Goal: Task Accomplishment & Management: Manage account settings

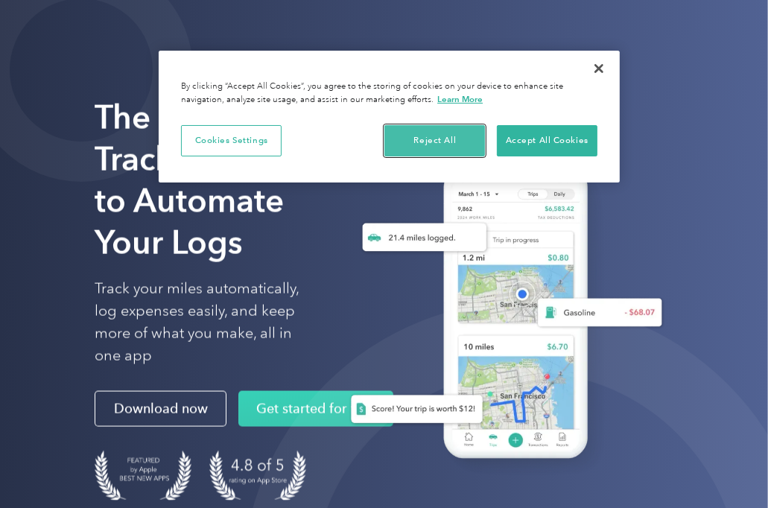
click at [439, 144] on button "Reject All" at bounding box center [434, 140] width 101 height 31
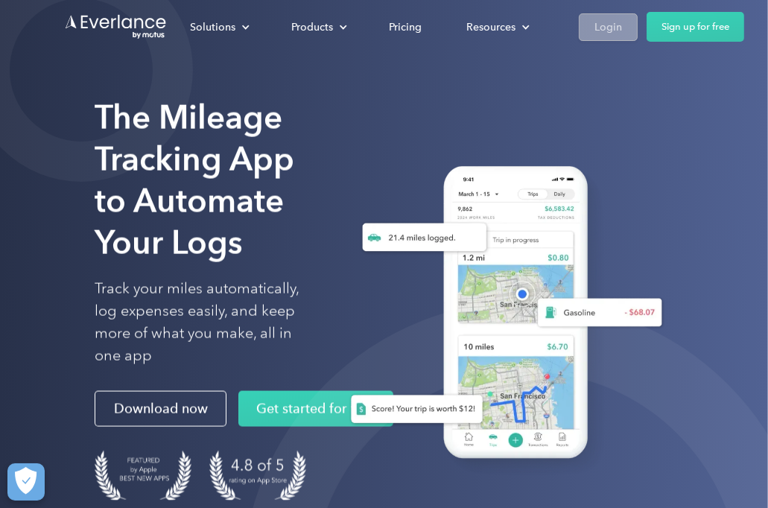
click at [629, 28] on link "Login" at bounding box center [608, 27] width 59 height 28
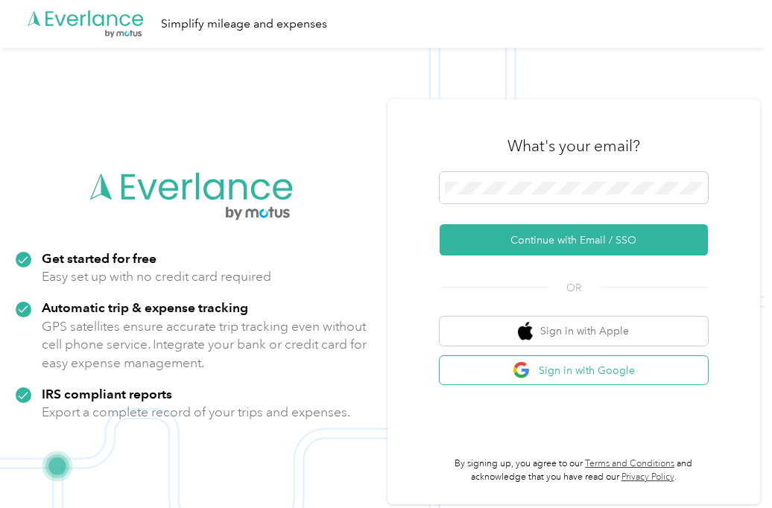
click at [547, 372] on button "Sign in with Google" at bounding box center [573, 370] width 268 height 29
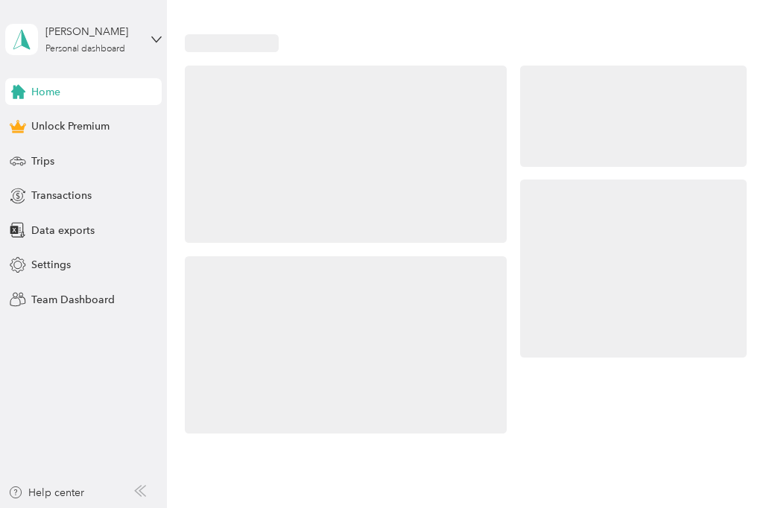
drag, startPoint x: 547, startPoint y: 372, endPoint x: 571, endPoint y: 337, distance: 42.2
click at [571, 337] on div at bounding box center [633, 269] width 226 height 178
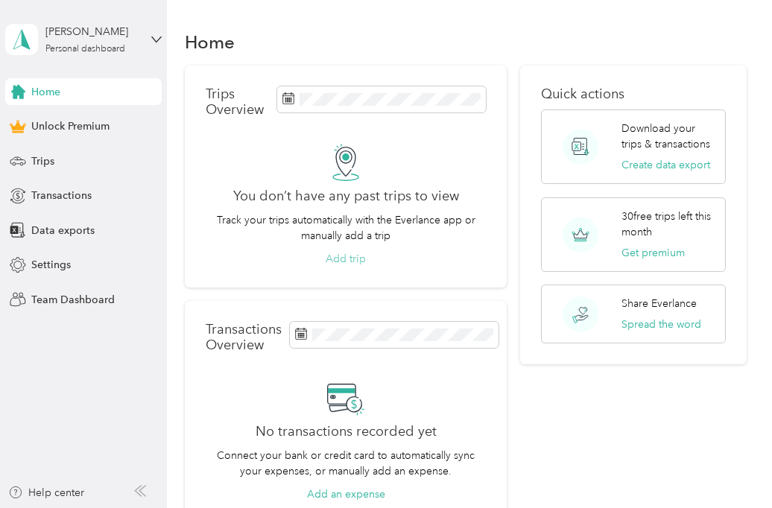
click at [331, 258] on button "Add trip" at bounding box center [346, 259] width 40 height 16
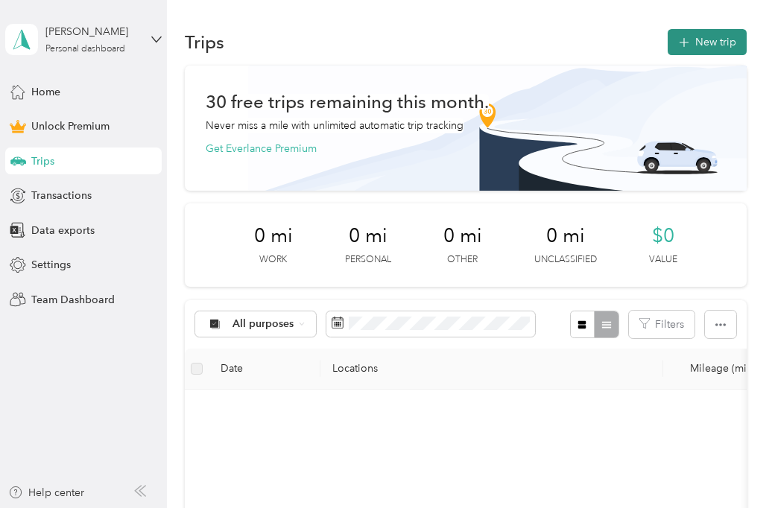
click at [714, 36] on button "New trip" at bounding box center [706, 42] width 79 height 26
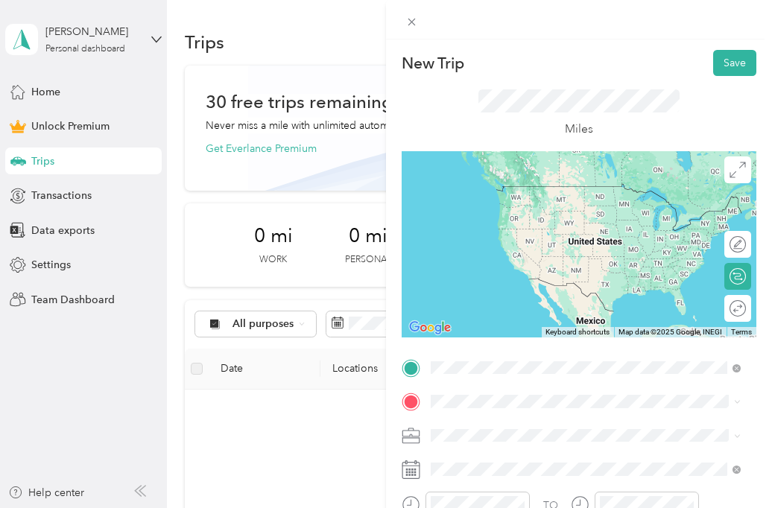
click at [544, 185] on span "53 Milford Point Road Milford, Connecticut 06460, United States" at bounding box center [533, 186] width 149 height 13
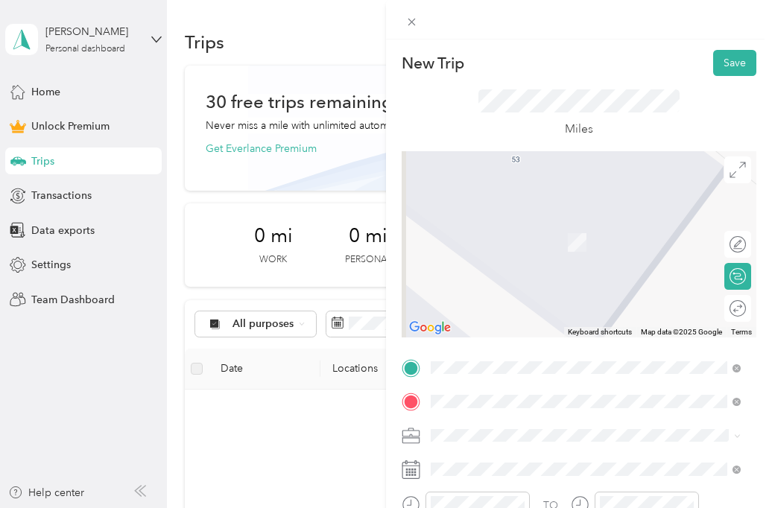
click at [493, 227] on span "5 Bertini Lane Wallingford, Connecticut 06492, United States" at bounding box center [533, 220] width 149 height 13
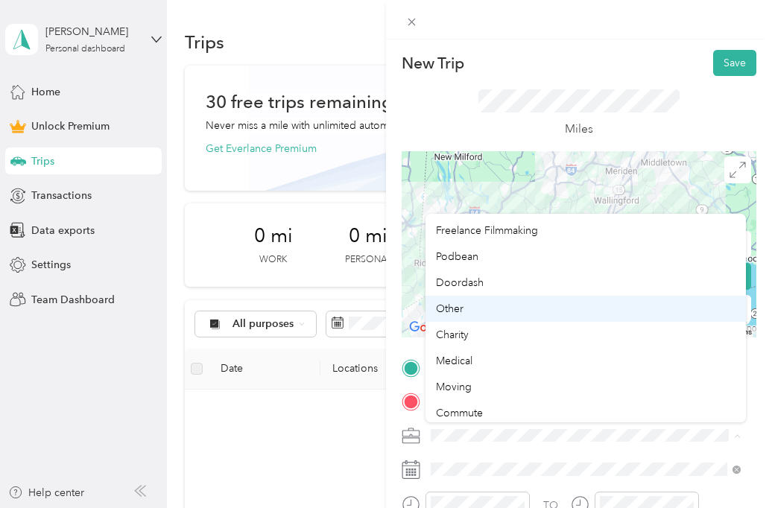
scroll to position [104, 0]
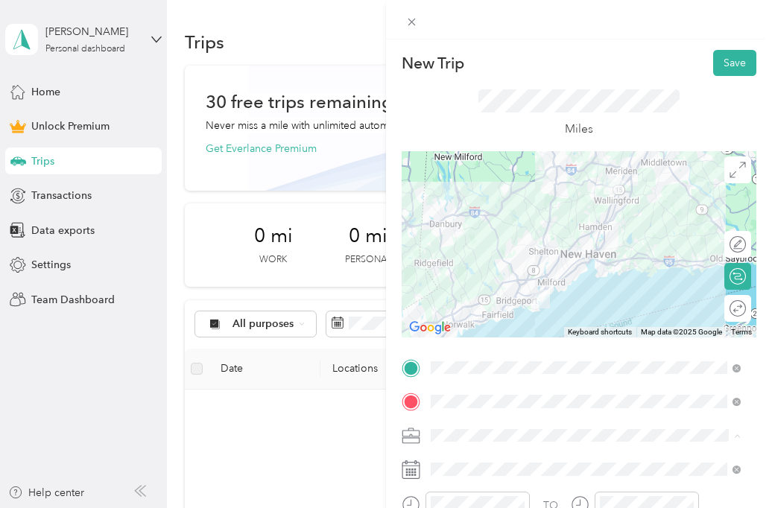
click at [502, 375] on div "Misc Trip" at bounding box center [585, 383] width 299 height 16
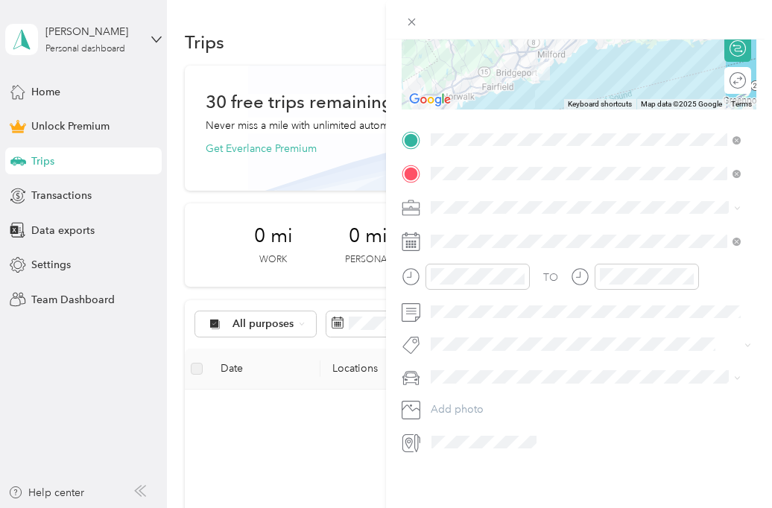
scroll to position [164, 0]
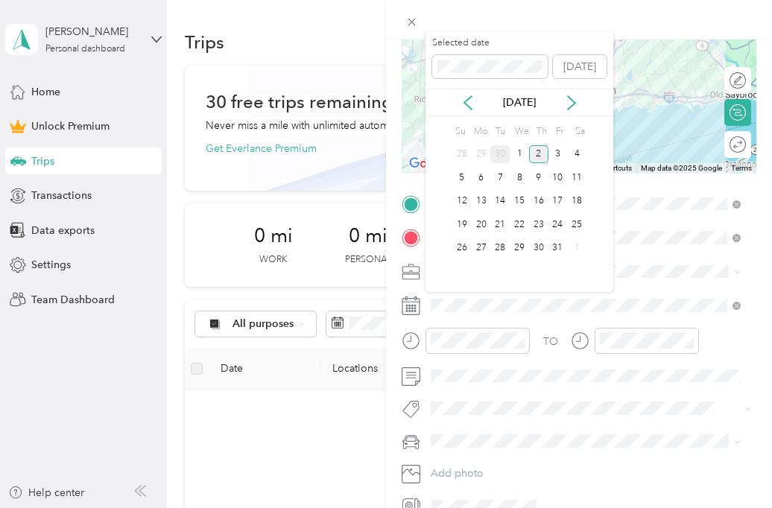
click at [492, 150] on div "30" at bounding box center [499, 154] width 19 height 19
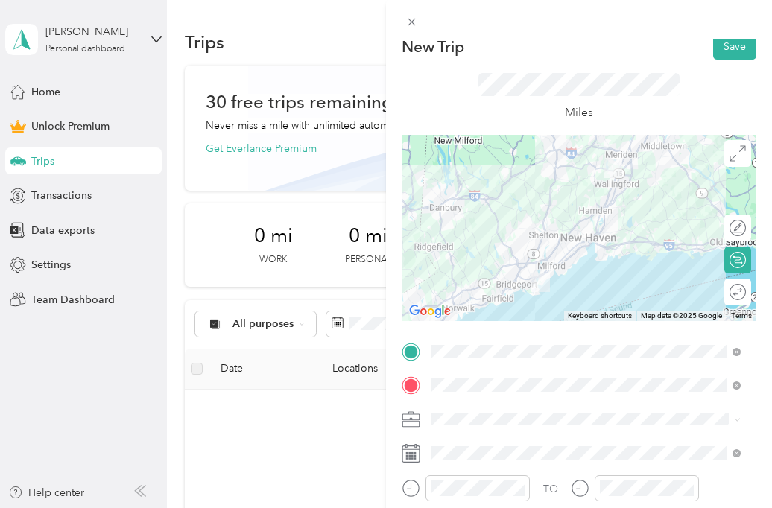
scroll to position [0, 0]
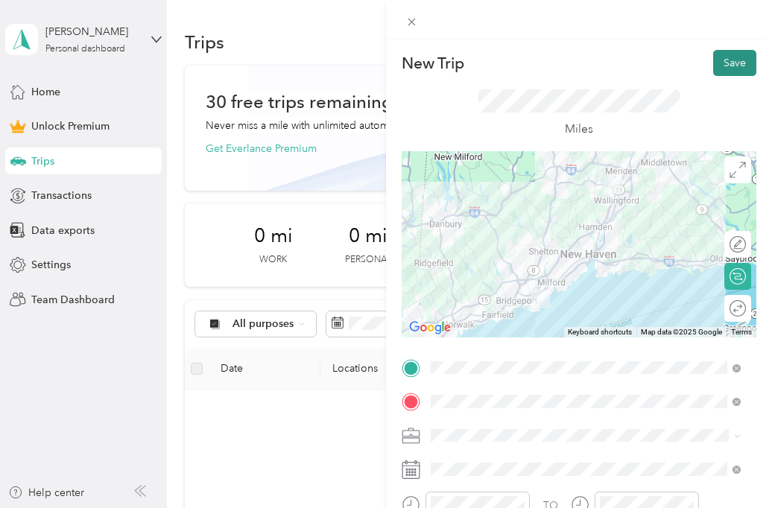
click at [714, 66] on button "Save" at bounding box center [734, 63] width 43 height 26
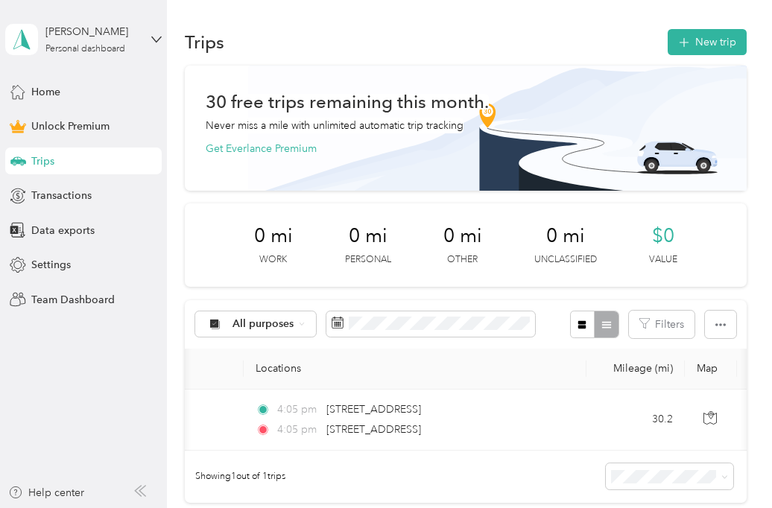
scroll to position [0, 34]
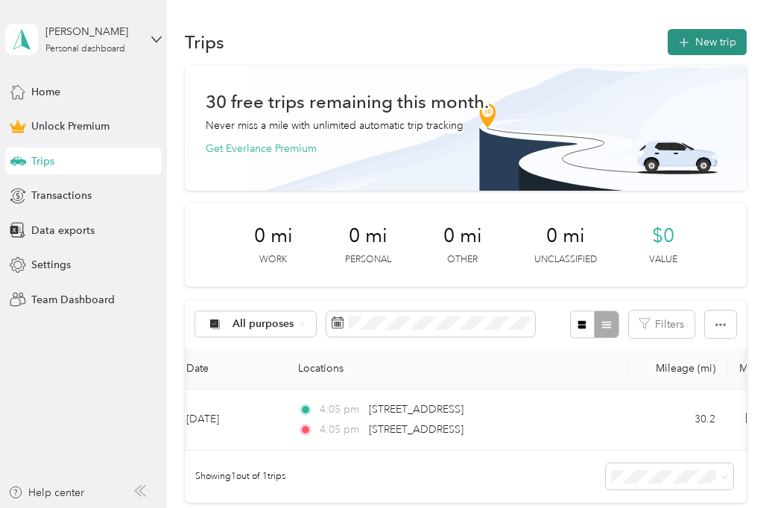
click at [691, 39] on button "New trip" at bounding box center [706, 42] width 79 height 26
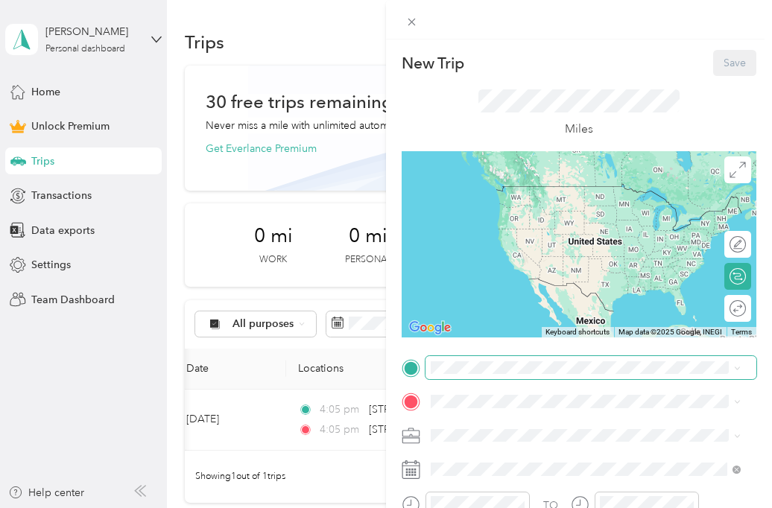
click at [545, 359] on span at bounding box center [590, 368] width 331 height 24
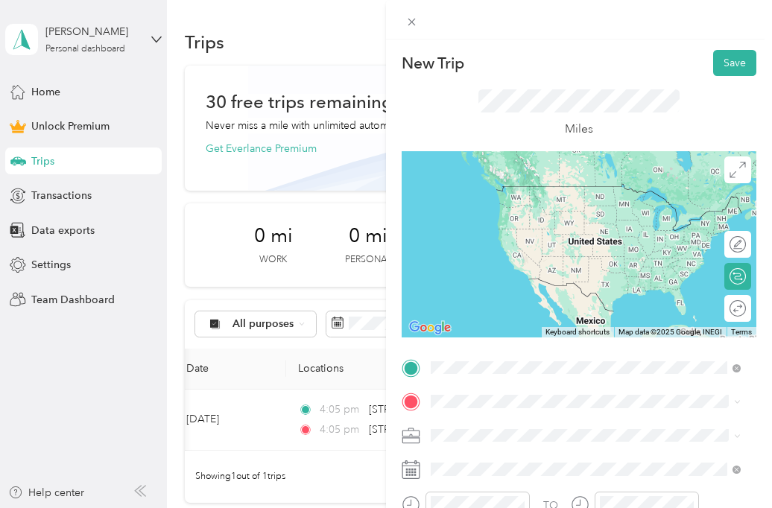
click at [538, 193] on span "5 Bertini Lane Wallingford, Connecticut 06492, United States" at bounding box center [533, 186] width 149 height 13
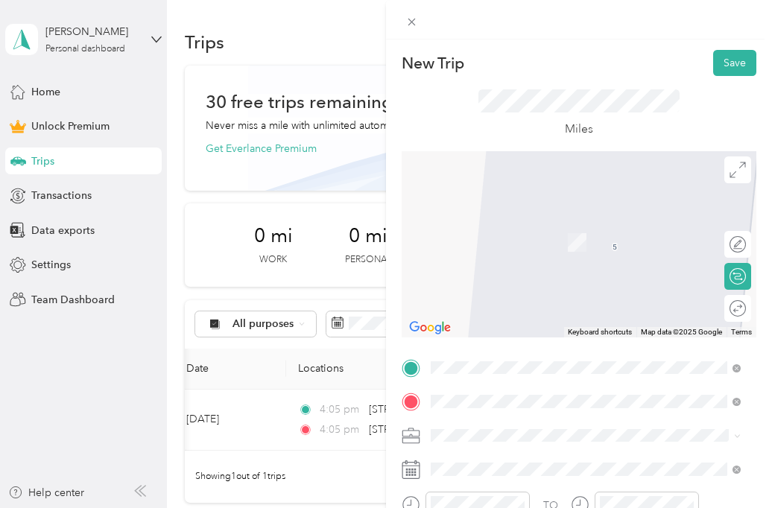
click at [556, 239] on span "46 Walnut Avenue North Hampton, New Hampshire 03862, United States" at bounding box center [533, 235] width 149 height 13
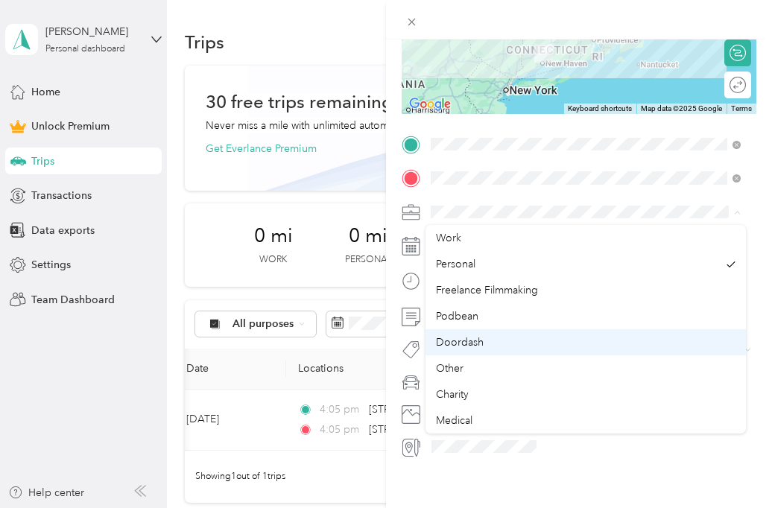
scroll to position [104, 0]
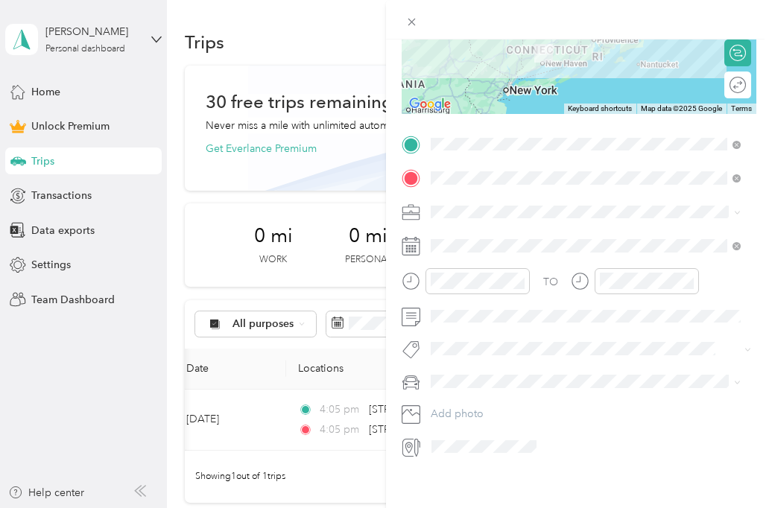
click at [501, 387] on div "Misc Trip" at bounding box center [585, 394] width 299 height 16
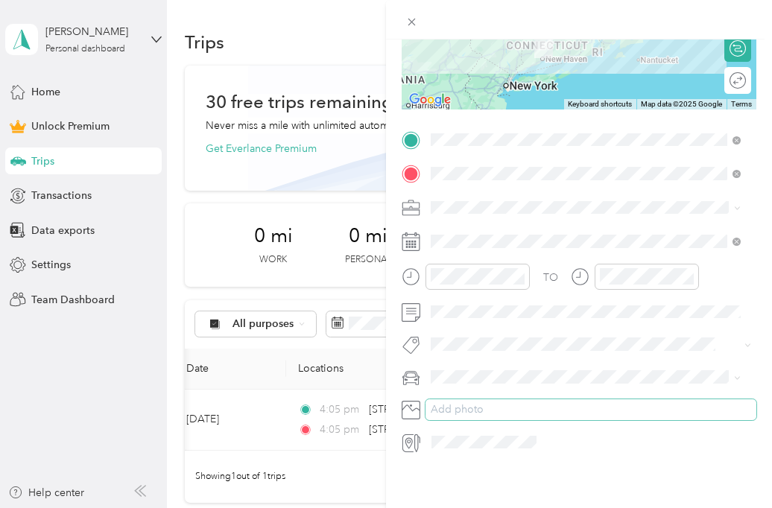
scroll to position [0, 0]
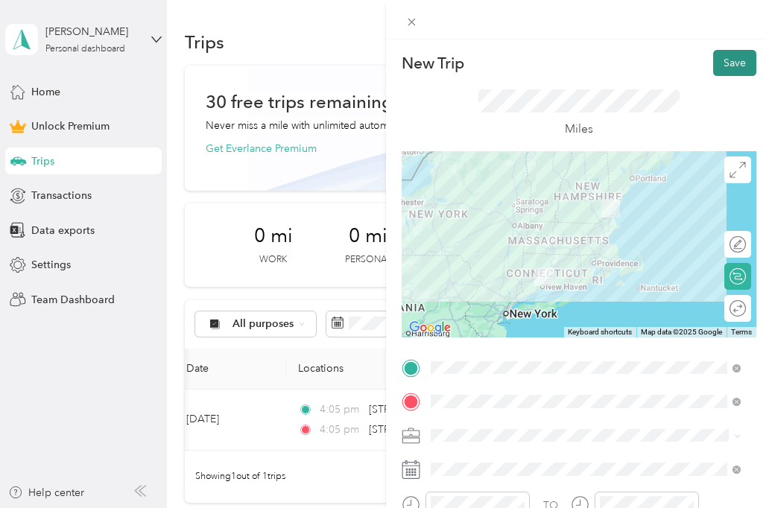
click at [727, 54] on button "Save" at bounding box center [734, 63] width 43 height 26
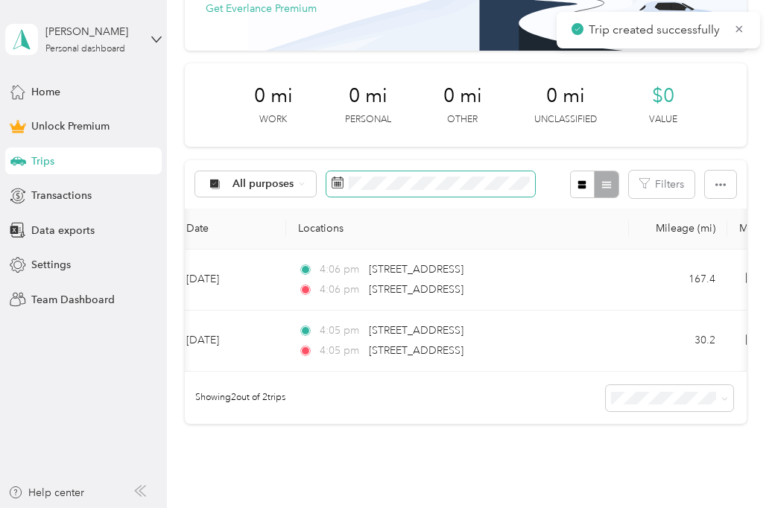
scroll to position [149, 0]
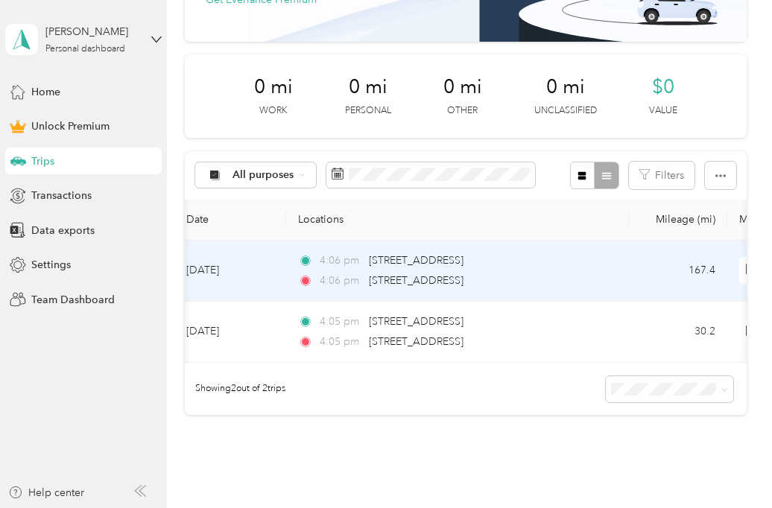
click at [590, 262] on div "4:06 pm 5 Bertini Lane, Wallingford" at bounding box center [454, 261] width 313 height 16
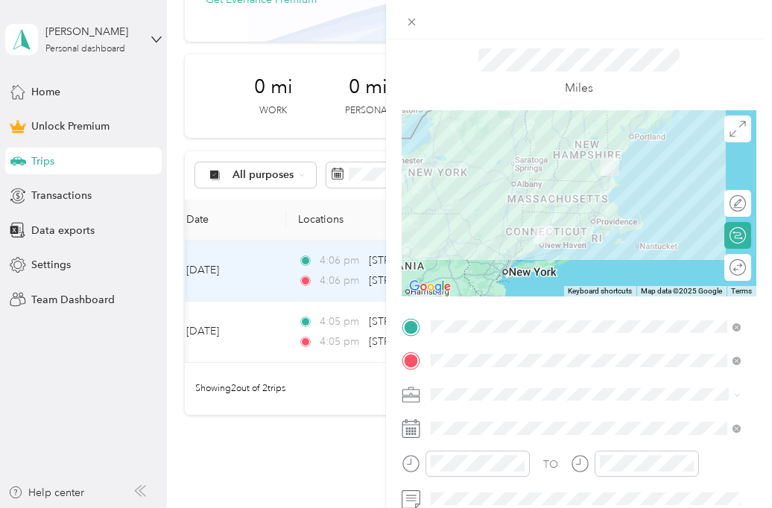
scroll to position [74, 0]
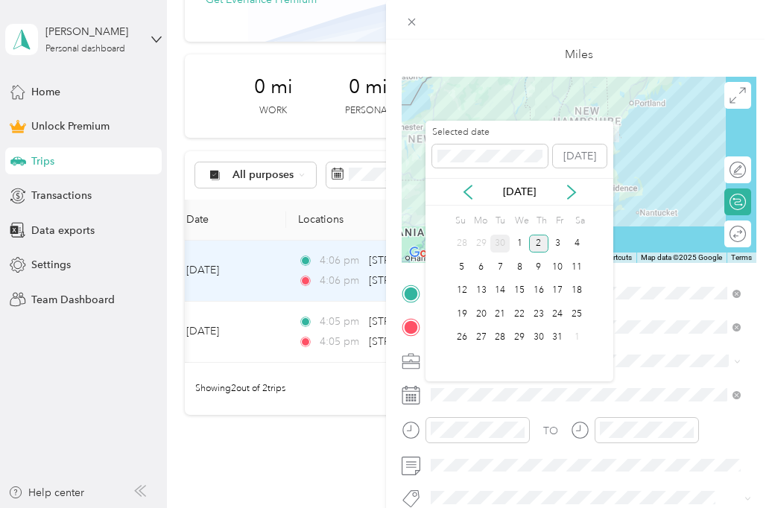
click at [498, 239] on div "30" at bounding box center [499, 244] width 19 height 19
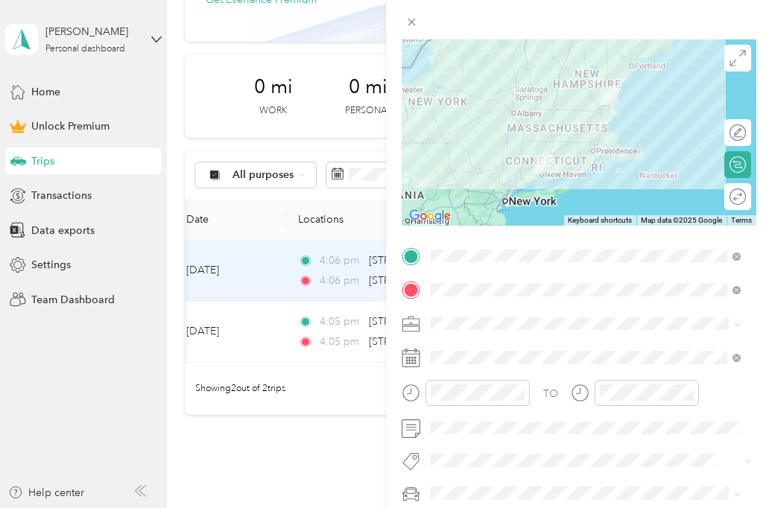
scroll to position [0, 0]
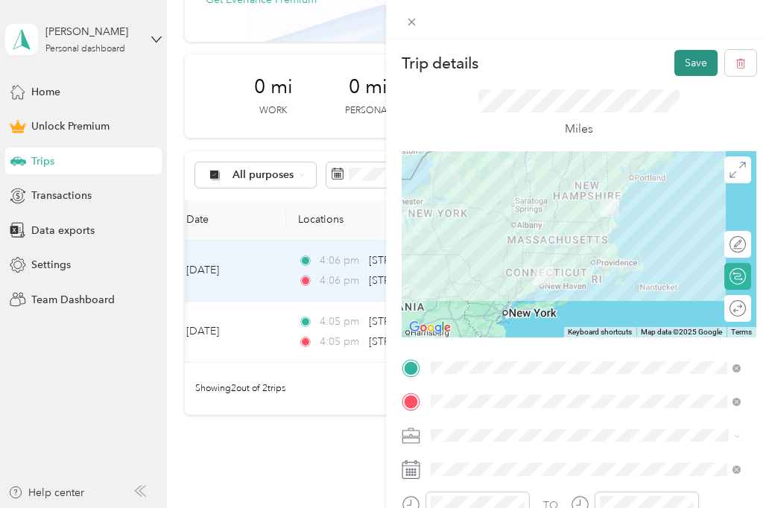
click at [679, 63] on button "Save" at bounding box center [695, 63] width 43 height 26
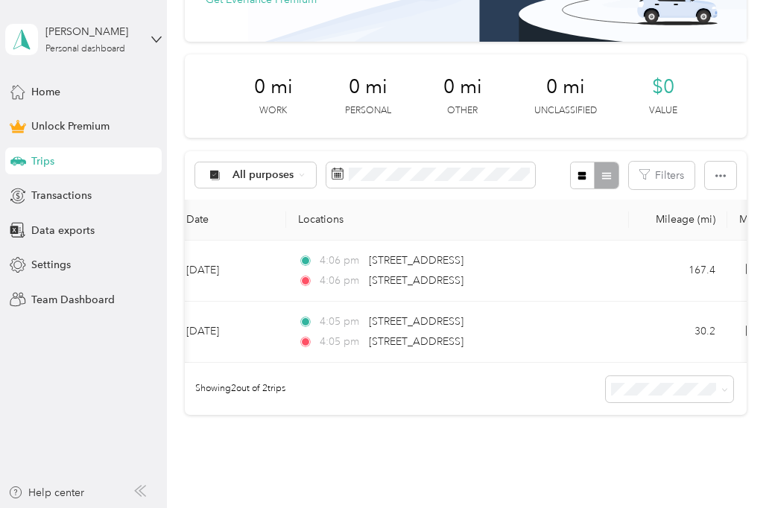
drag, startPoint x: 590, startPoint y: 194, endPoint x: 581, endPoint y: 194, distance: 9.0
click at [581, 194] on div "All purposes Filters" at bounding box center [465, 175] width 561 height 48
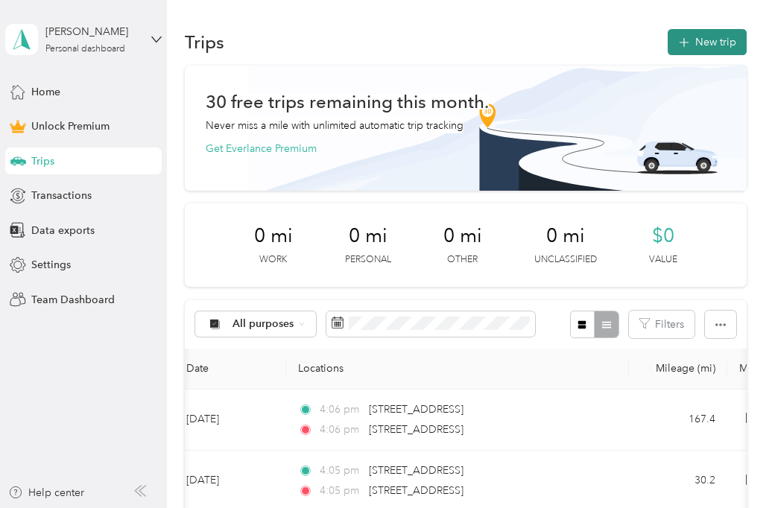
click at [730, 51] on button "New trip" at bounding box center [706, 42] width 79 height 26
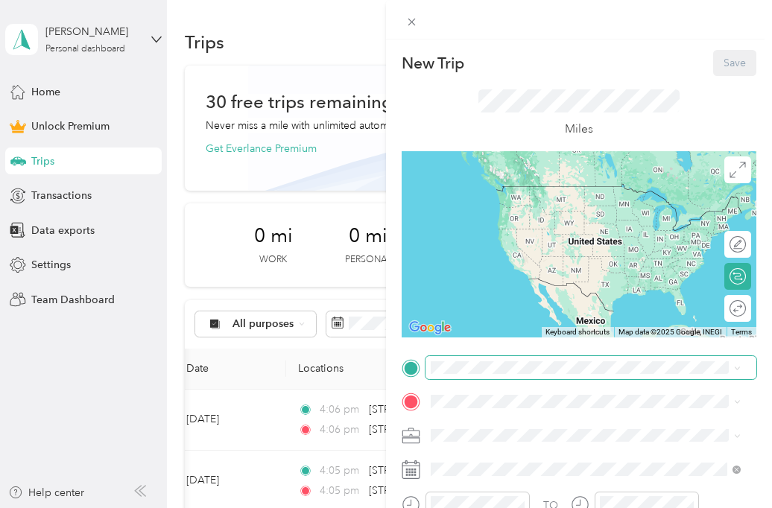
click at [515, 375] on span at bounding box center [590, 368] width 331 height 24
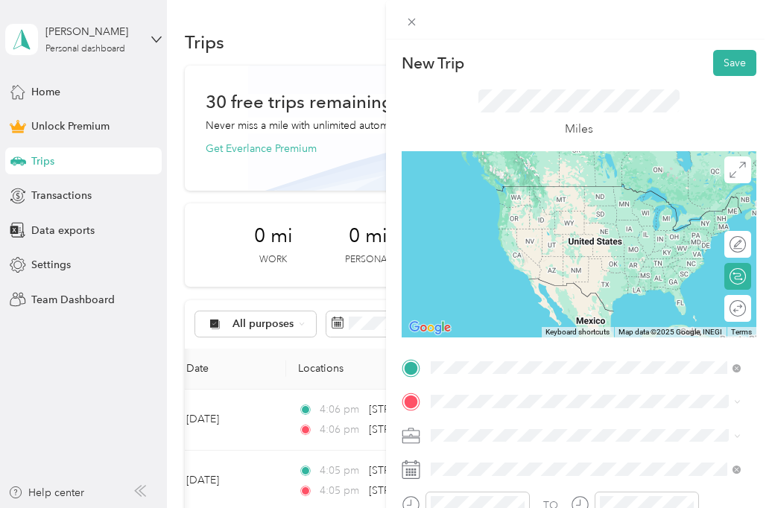
click at [565, 182] on span "46 Walnut Avenue North Hampton, New Hampshire 03862, United States" at bounding box center [533, 186] width 149 height 13
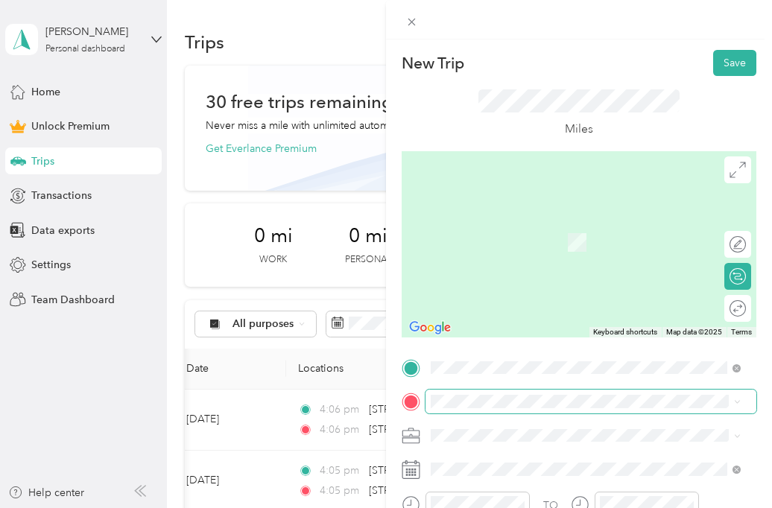
click at [521, 393] on span at bounding box center [590, 402] width 331 height 24
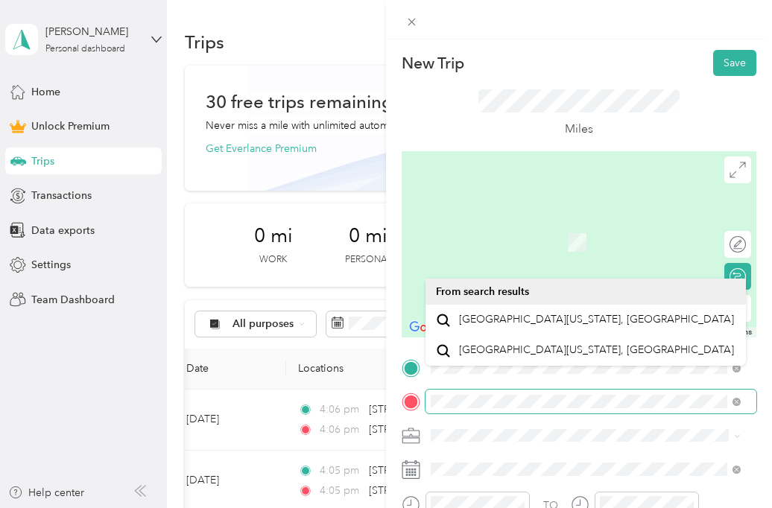
click at [413, 406] on div at bounding box center [578, 402] width 355 height 24
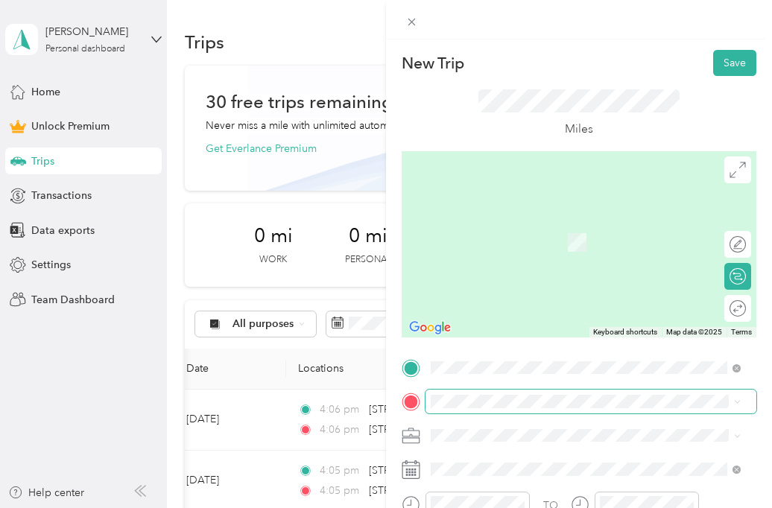
click at [557, 412] on span at bounding box center [590, 402] width 331 height 24
click at [617, 243] on div "16 Ocean Boulevard North Hampton, New Hampshire 03862, United States" at bounding box center [585, 233] width 299 height 20
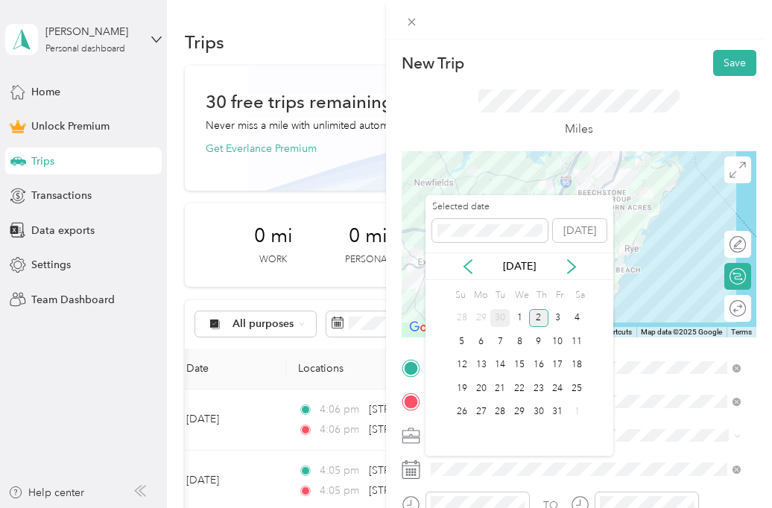
click at [499, 314] on div "30" at bounding box center [499, 318] width 19 height 19
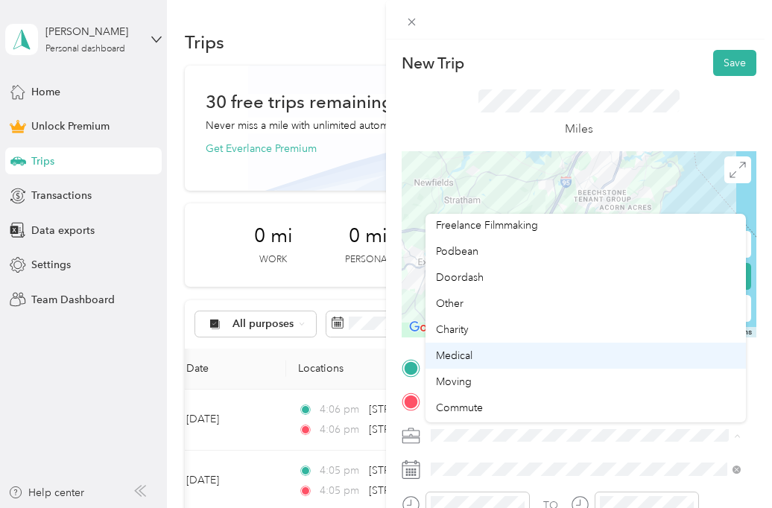
scroll to position [104, 0]
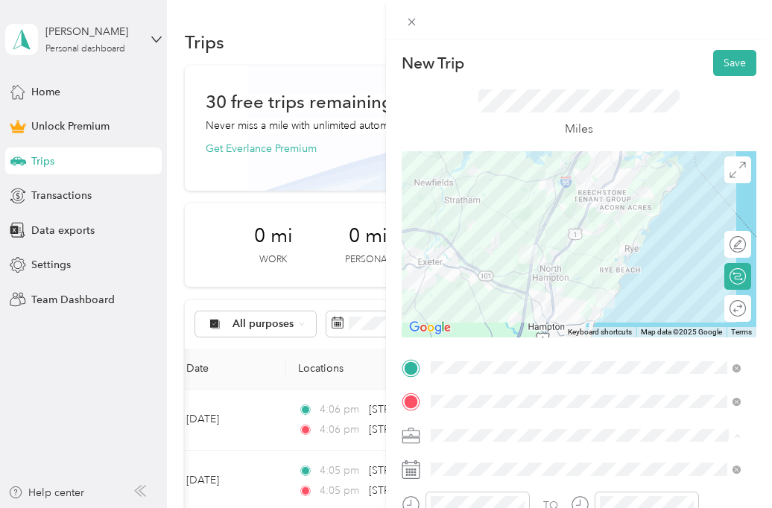
click at [509, 380] on div "Misc Trip" at bounding box center [585, 383] width 299 height 16
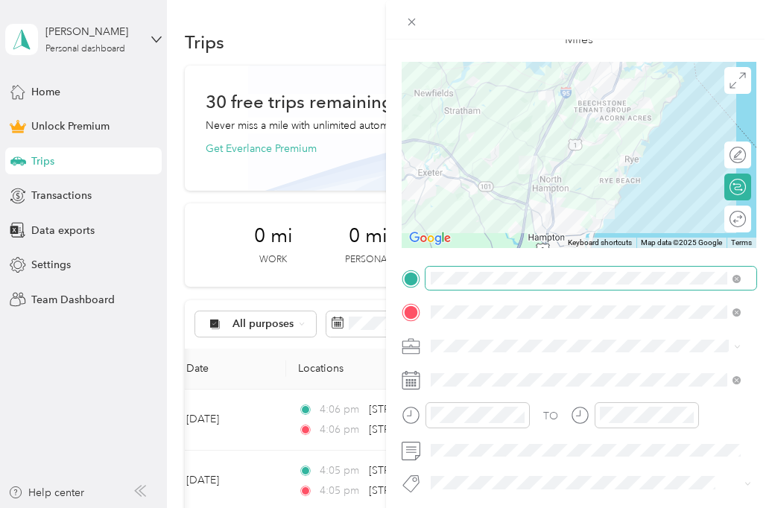
scroll to position [0, 0]
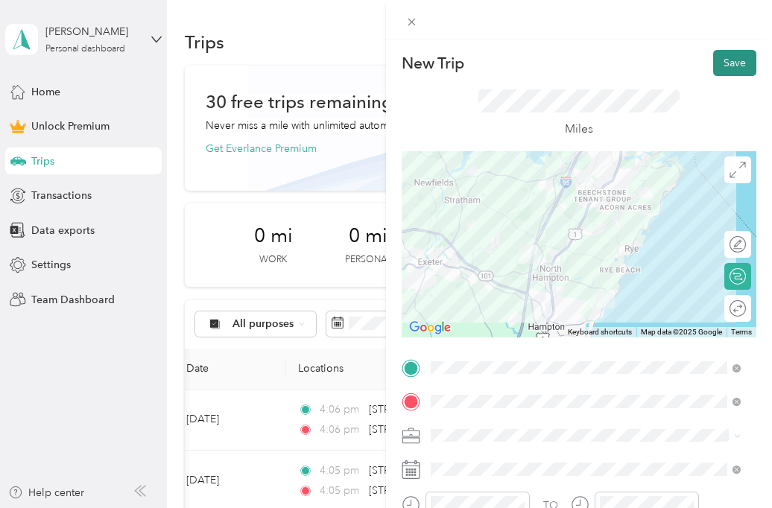
click at [732, 59] on button "Save" at bounding box center [734, 63] width 43 height 26
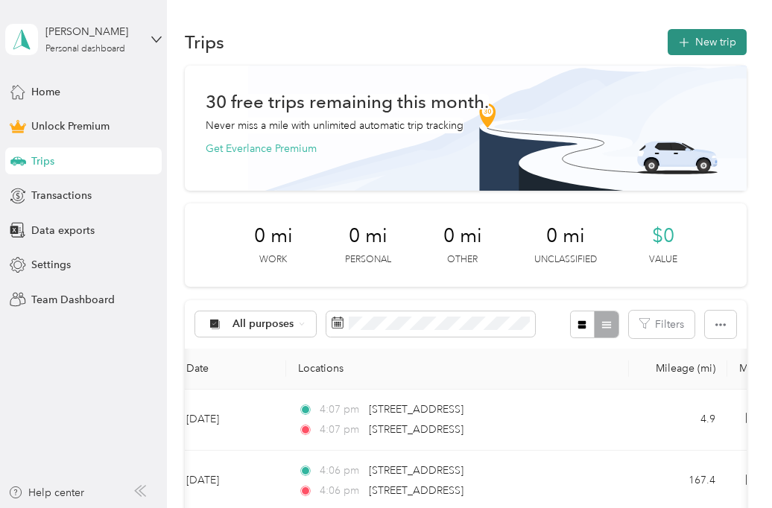
click at [708, 36] on button "New trip" at bounding box center [706, 42] width 79 height 26
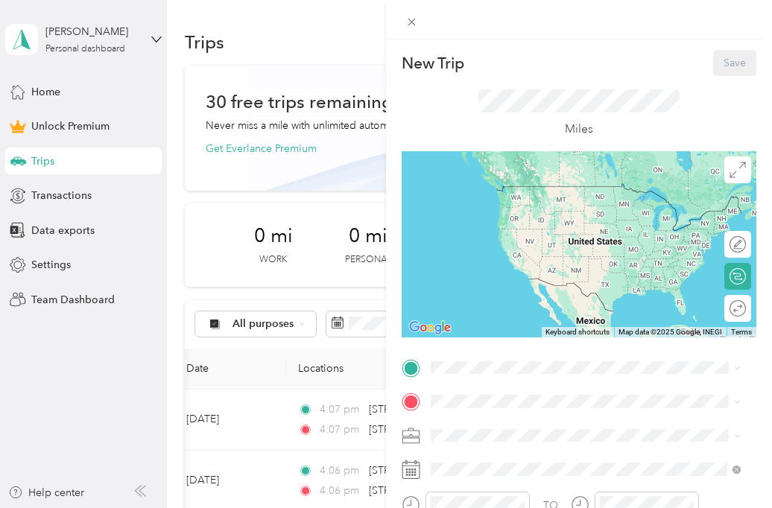
click at [580, 209] on span "16 Ocean Boulevard North Hampton, New Hampshire 03862, United States" at bounding box center [533, 201] width 149 height 13
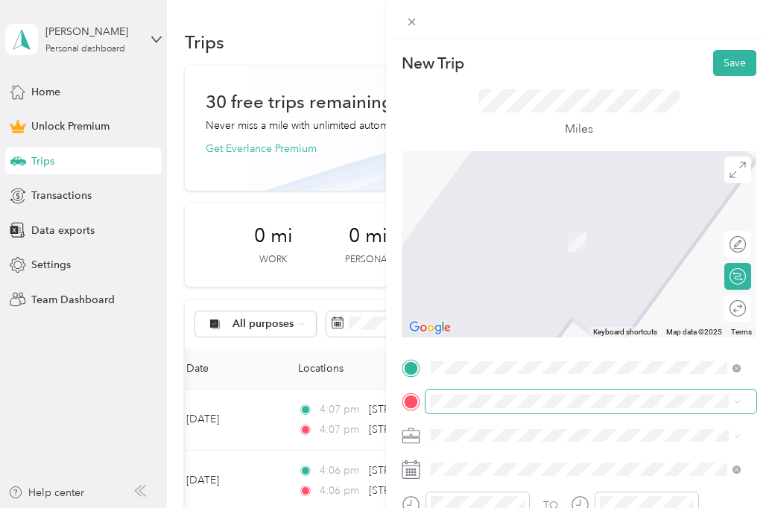
click at [487, 400] on span at bounding box center [590, 402] width 331 height 24
click at [520, 424] on span at bounding box center [590, 436] width 331 height 24
click at [521, 409] on span at bounding box center [590, 402] width 331 height 24
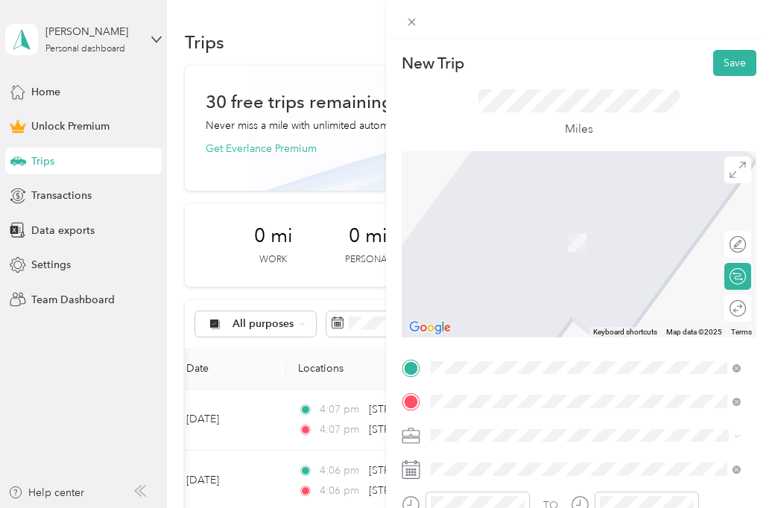
click at [554, 258] on span "320 Lafayette Road Hampton, New Hampshire 03842, United States" at bounding box center [533, 250] width 149 height 13
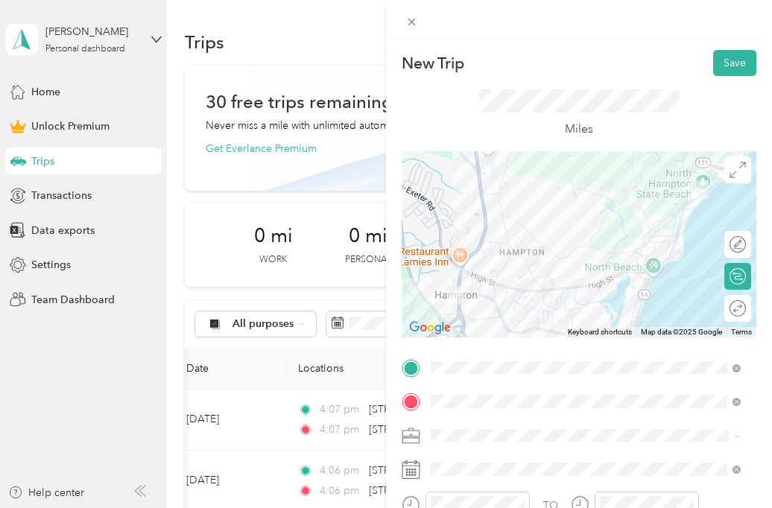
click at [485, 424] on span at bounding box center [590, 436] width 331 height 24
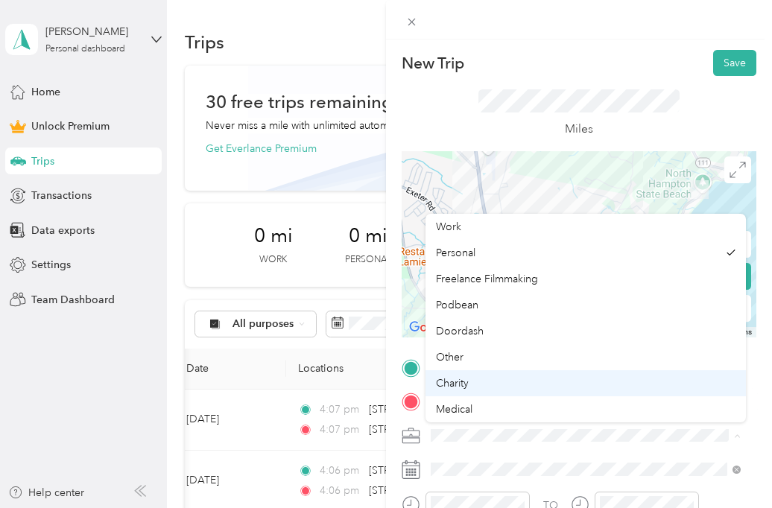
scroll to position [104, 0]
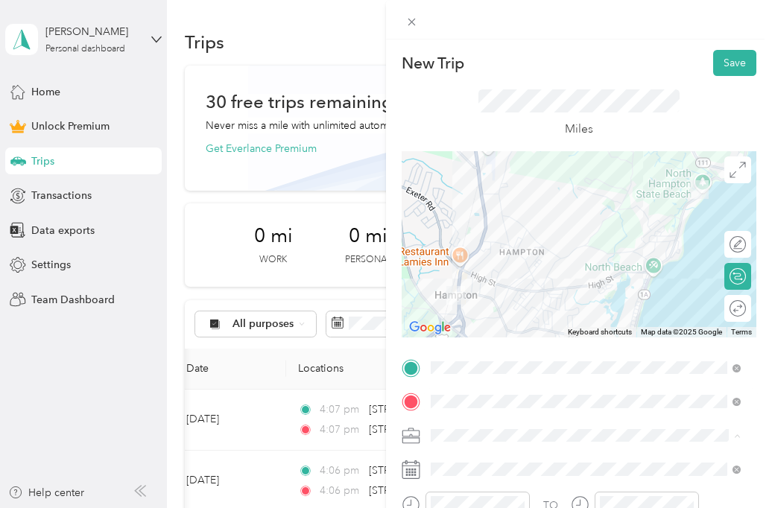
click at [485, 382] on div "Misc Trip" at bounding box center [585, 383] width 299 height 16
click at [482, 460] on span at bounding box center [590, 469] width 331 height 24
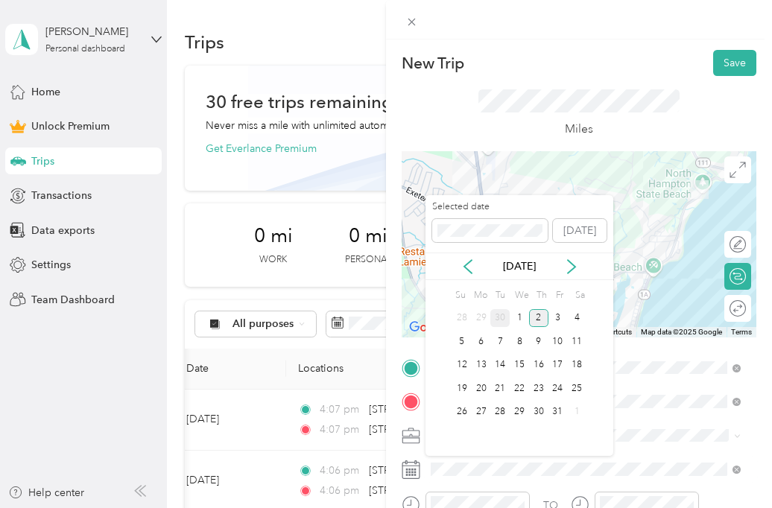
click at [503, 318] on div "30" at bounding box center [499, 318] width 19 height 19
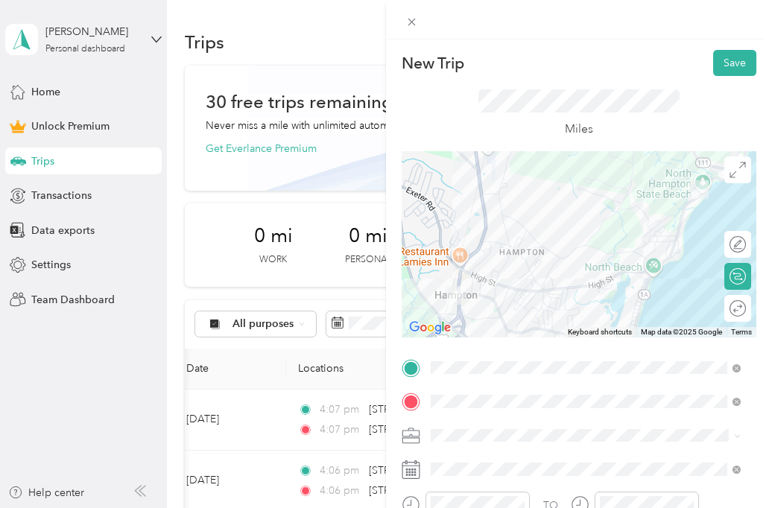
drag, startPoint x: 569, startPoint y: 426, endPoint x: 560, endPoint y: 424, distance: 9.2
click at [560, 424] on span at bounding box center [590, 436] width 331 height 24
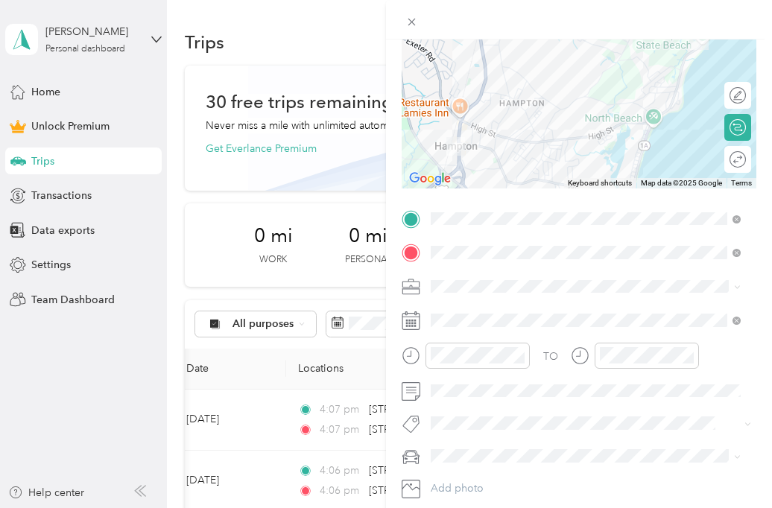
scroll to position [0, 0]
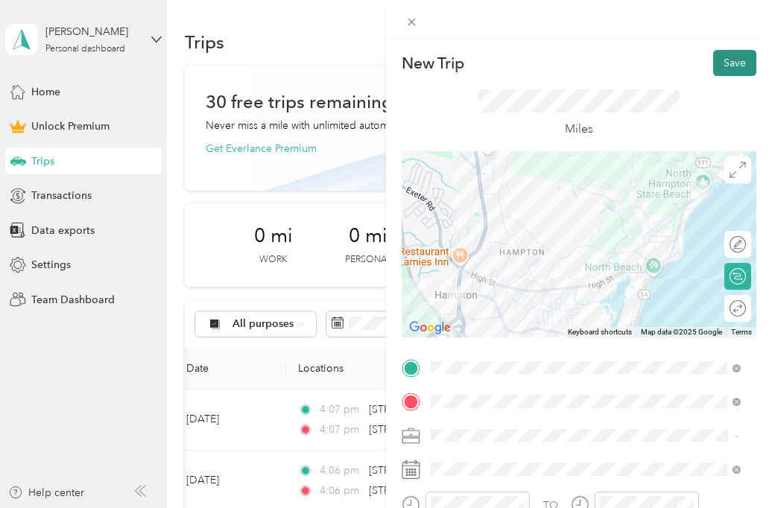
click at [713, 71] on button "Save" at bounding box center [734, 63] width 43 height 26
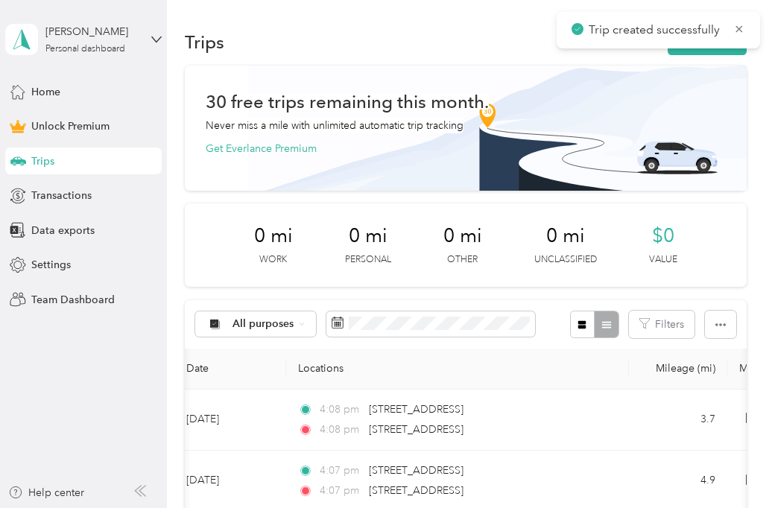
drag, startPoint x: 502, startPoint y: 302, endPoint x: 489, endPoint y: 299, distance: 13.6
click at [488, 300] on div "All purposes Filters" at bounding box center [465, 324] width 561 height 48
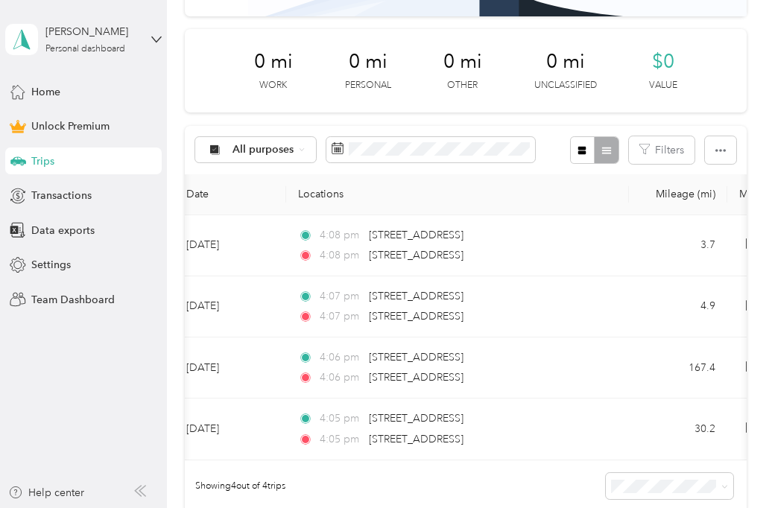
scroll to position [149, 0]
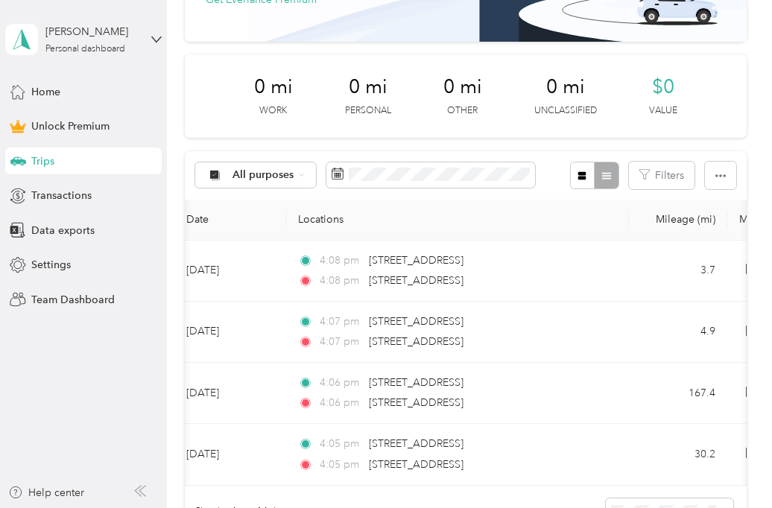
click at [631, 215] on th "Mileage (mi)" at bounding box center [678, 220] width 98 height 41
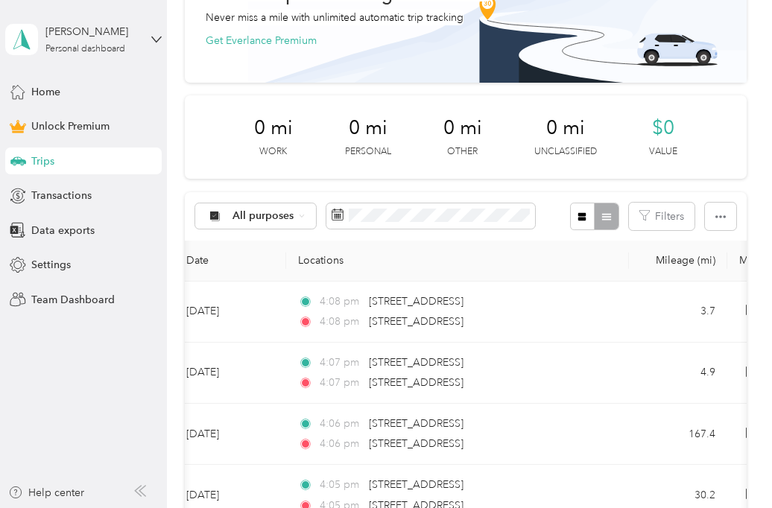
scroll to position [0, 0]
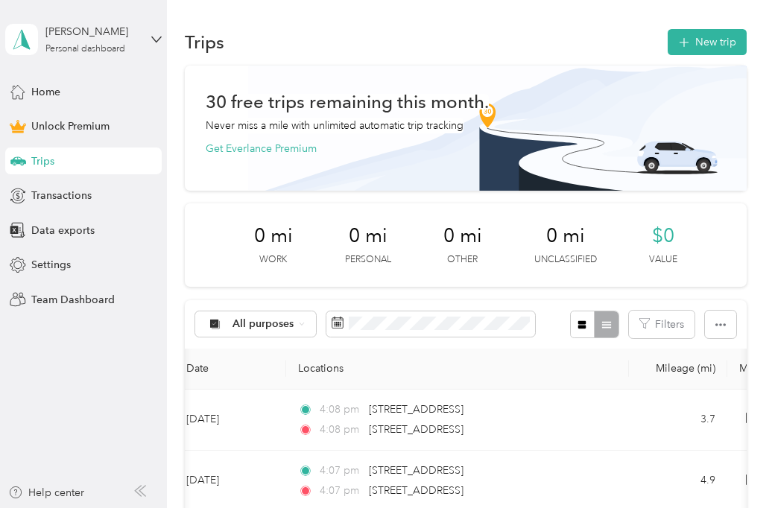
click at [608, 39] on div "Trips New trip" at bounding box center [465, 41] width 561 height 31
drag, startPoint x: 626, startPoint y: 31, endPoint x: 610, endPoint y: 29, distance: 15.7
click at [610, 29] on div "Trips New trip" at bounding box center [465, 41] width 561 height 31
drag, startPoint x: 629, startPoint y: 38, endPoint x: 619, endPoint y: 28, distance: 14.7
click at [619, 28] on div "Trips New trip" at bounding box center [465, 41] width 561 height 31
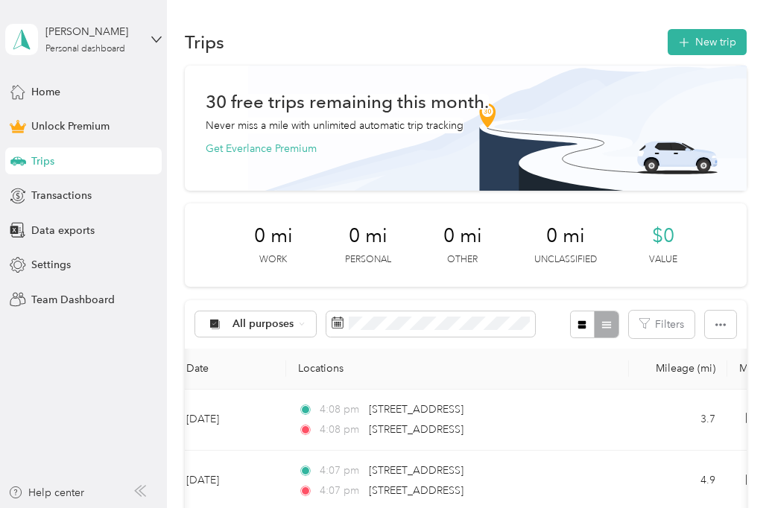
drag, startPoint x: 629, startPoint y: 28, endPoint x: 607, endPoint y: 22, distance: 23.1
click at [607, 22] on div "Trips New trip 30 free trips remaining this month. Never miss a mile with unlim…" at bounding box center [465, 409] width 597 height 819
drag, startPoint x: 629, startPoint y: 28, endPoint x: 618, endPoint y: 23, distance: 12.0
click at [617, 23] on div "Trips New trip 30 free trips remaining this month. Never miss a mile with unlim…" at bounding box center [465, 409] width 597 height 819
click at [690, 31] on button "New trip" at bounding box center [706, 42] width 79 height 26
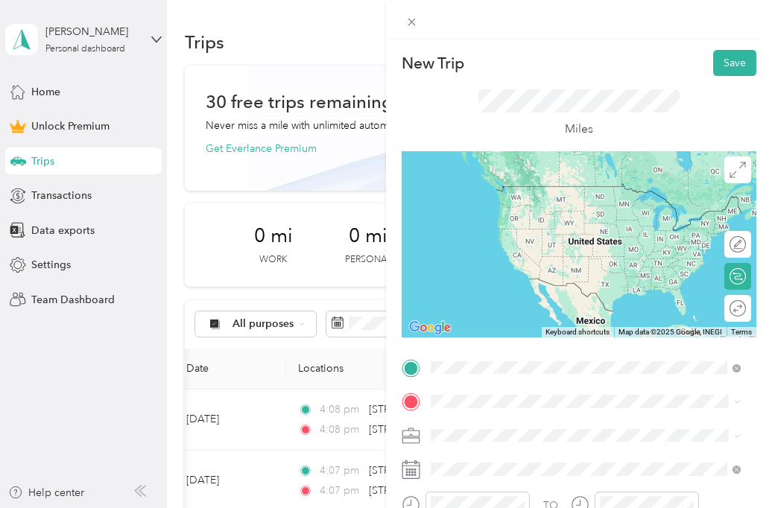
click at [531, 193] on span "320 Lafayette Road Hampton, New Hampshire 03842, United States" at bounding box center [533, 186] width 149 height 13
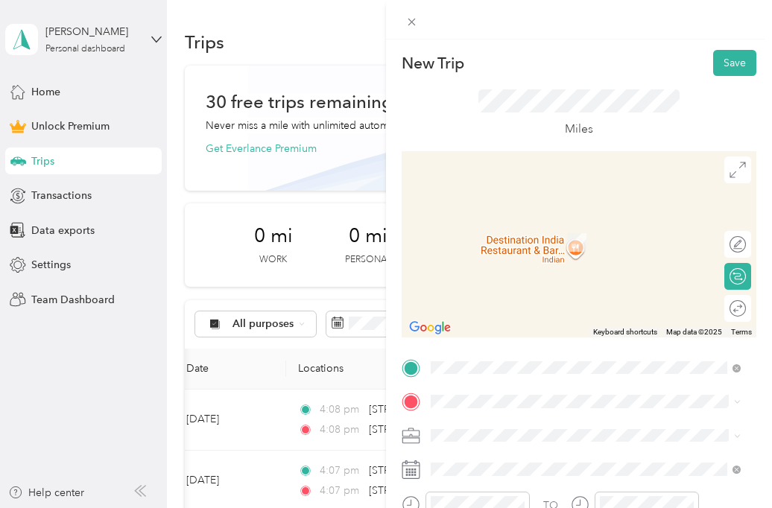
click at [566, 232] on li "53 Milford Point Road Milford, Connecticut 06460, United States" at bounding box center [585, 216] width 320 height 31
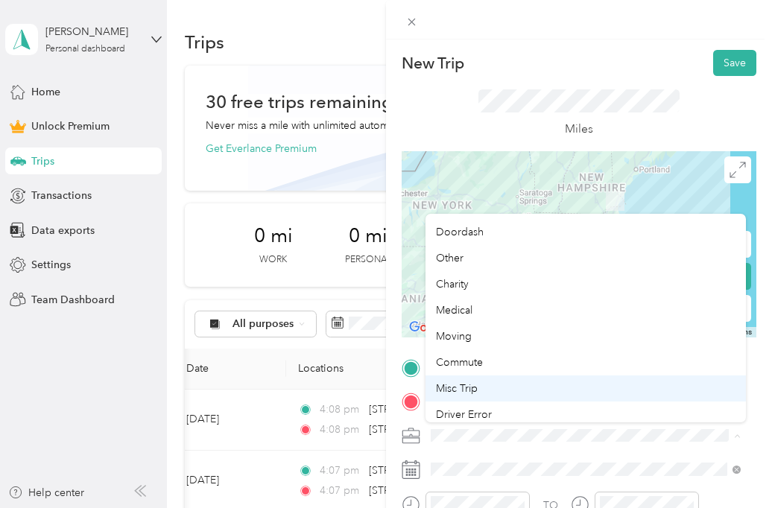
scroll to position [104, 0]
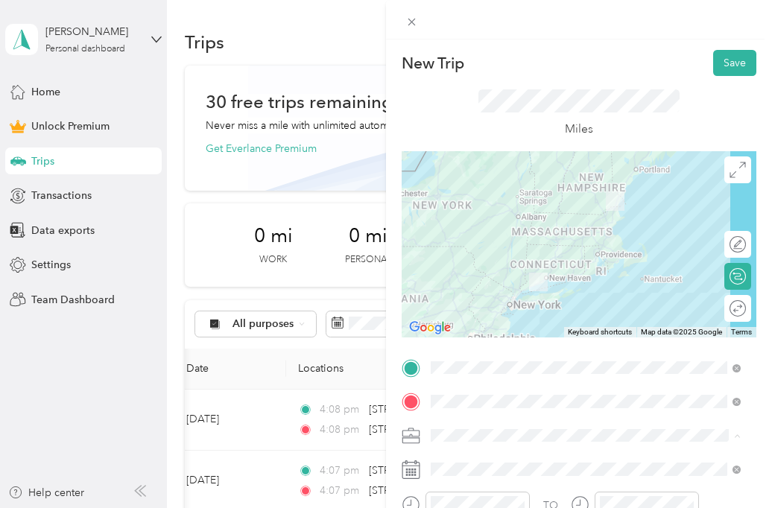
click at [498, 375] on div "Misc Trip" at bounding box center [585, 383] width 299 height 16
click at [498, 460] on span at bounding box center [590, 469] width 331 height 24
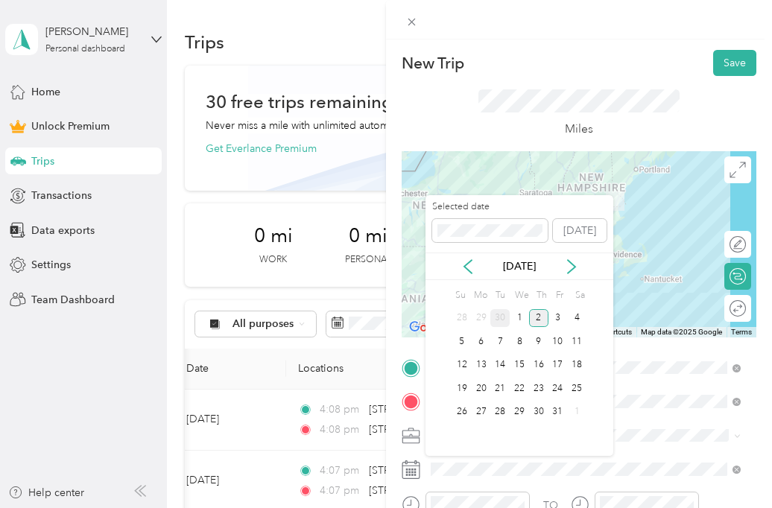
click at [492, 320] on div "30" at bounding box center [499, 318] width 19 height 19
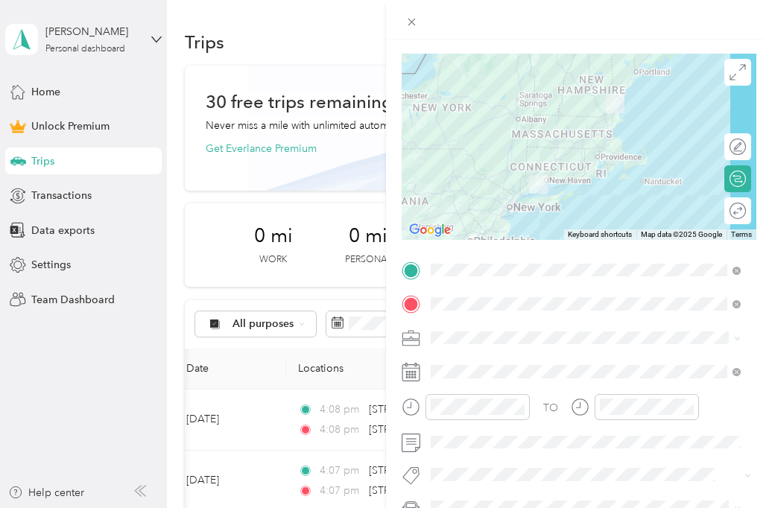
scroll to position [0, 0]
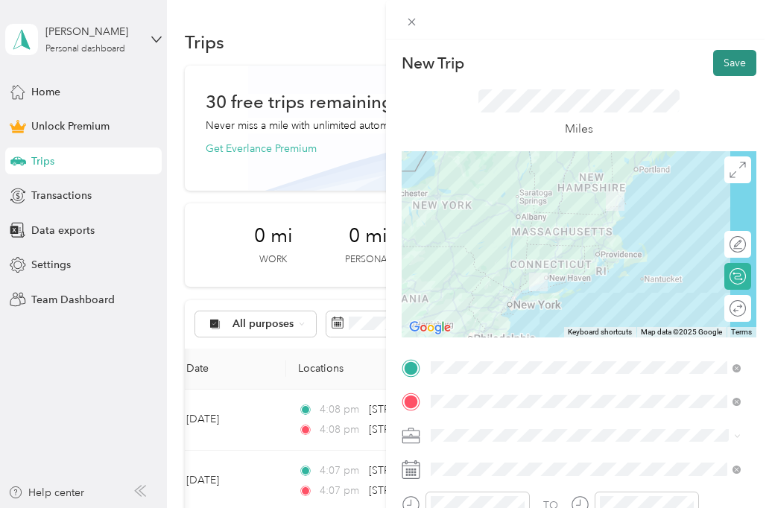
click at [724, 60] on button "Save" at bounding box center [734, 63] width 43 height 26
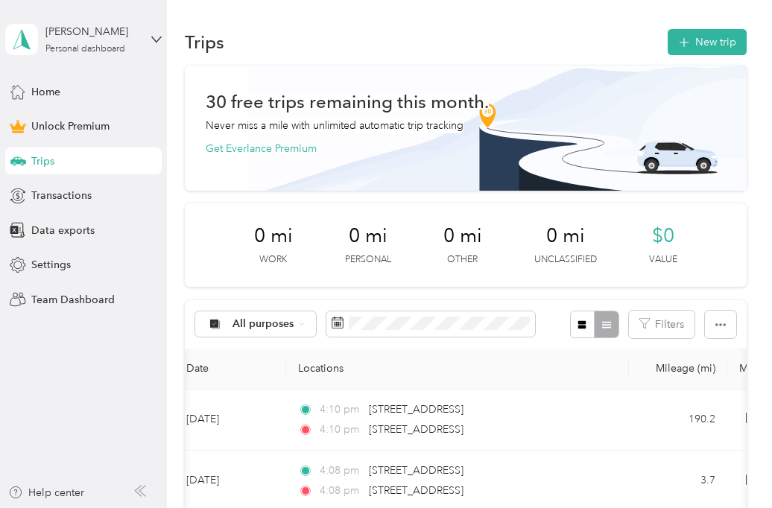
drag, startPoint x: 545, startPoint y: 306, endPoint x: 533, endPoint y: 298, distance: 14.5
click at [533, 298] on div "30 free trips remaining this month. Never miss a mile with unlimited automatic …" at bounding box center [465, 407] width 561 height 682
drag, startPoint x: 552, startPoint y: 300, endPoint x: 542, endPoint y: 299, distance: 9.8
click at [542, 299] on div "30 free trips remaining this month. Never miss a mile with unlimited automatic …" at bounding box center [465, 407] width 561 height 682
click at [538, 299] on div "30 free trips remaining this month. Never miss a mile with unlimited automatic …" at bounding box center [465, 407] width 561 height 682
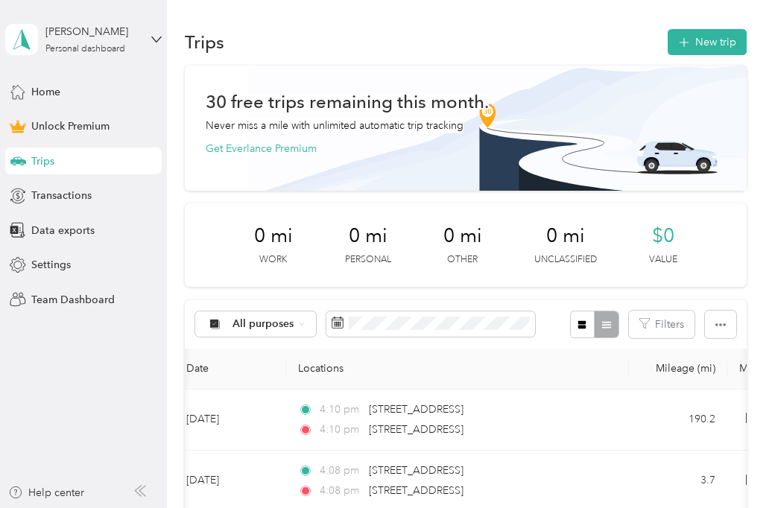
drag, startPoint x: 538, startPoint y: 302, endPoint x: 518, endPoint y: 293, distance: 21.7
click at [518, 293] on div "30 free trips remaining this month. Never miss a mile with unlimited automatic …" at bounding box center [465, 407] width 561 height 682
drag, startPoint x: 536, startPoint y: 288, endPoint x: 518, endPoint y: 287, distance: 17.9
click at [518, 287] on div "30 free trips remaining this month. Never miss a mile with unlimited automatic …" at bounding box center [465, 407] width 561 height 682
drag, startPoint x: 534, startPoint y: 296, endPoint x: 513, endPoint y: 290, distance: 21.9
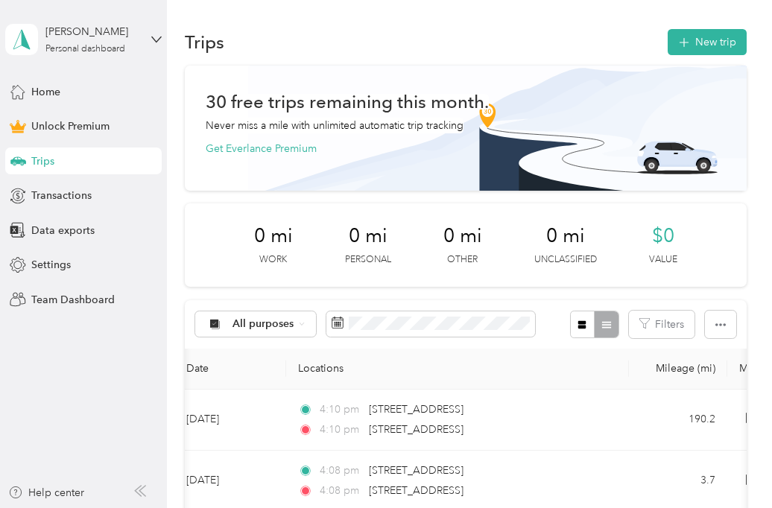
click at [513, 290] on div "30 free trips remaining this month. Never miss a mile with unlimited automatic …" at bounding box center [465, 407] width 561 height 682
click at [539, 299] on div "30 free trips remaining this month. Never miss a mile with unlimited automatic …" at bounding box center [465, 407] width 561 height 682
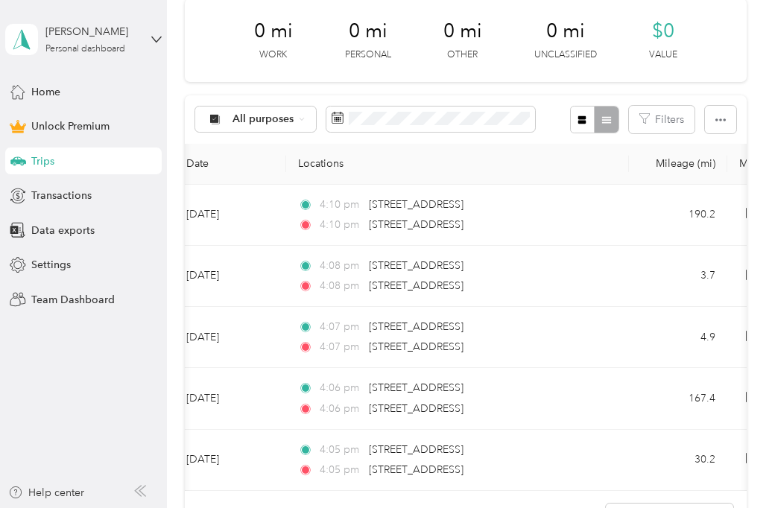
scroll to position [223, 0]
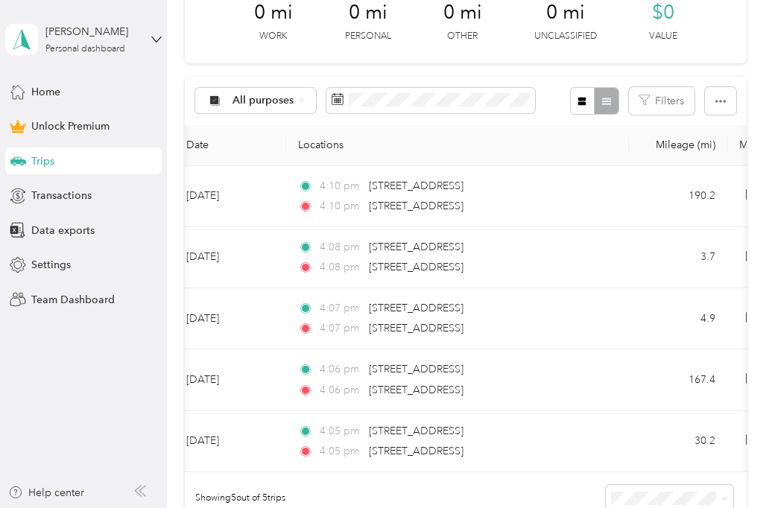
drag, startPoint x: 564, startPoint y: 136, endPoint x: 557, endPoint y: 127, distance: 10.6
click at [551, 125] on th "Locations" at bounding box center [457, 145] width 343 height 41
click at [545, 116] on div "All purposes Filters" at bounding box center [465, 101] width 561 height 48
drag, startPoint x: 46, startPoint y: 445, endPoint x: 51, endPoint y: 435, distance: 11.3
click at [46, 445] on aside "Patrick McNamara Personal dashboard Home Unlock Premium Trips Transactions Data…" at bounding box center [83, 254] width 167 height 508
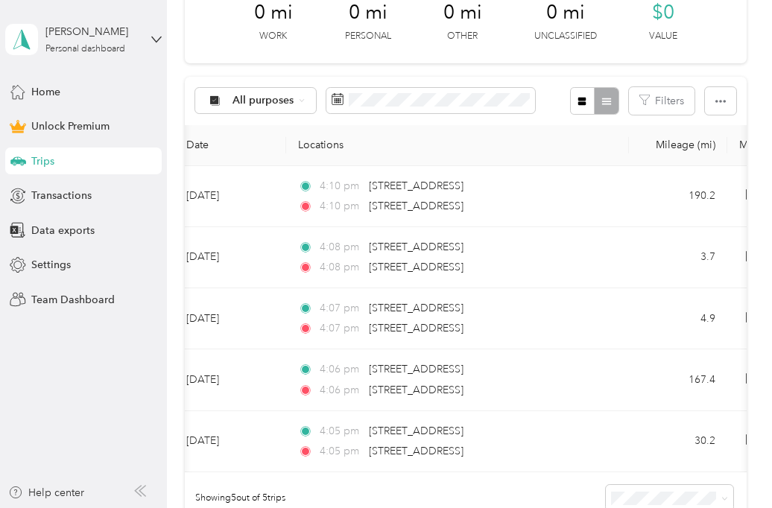
drag, startPoint x: 545, startPoint y: 126, endPoint x: 551, endPoint y: 82, distance: 44.3
click at [548, 79] on div "All purposes Filters" at bounding box center [465, 101] width 561 height 48
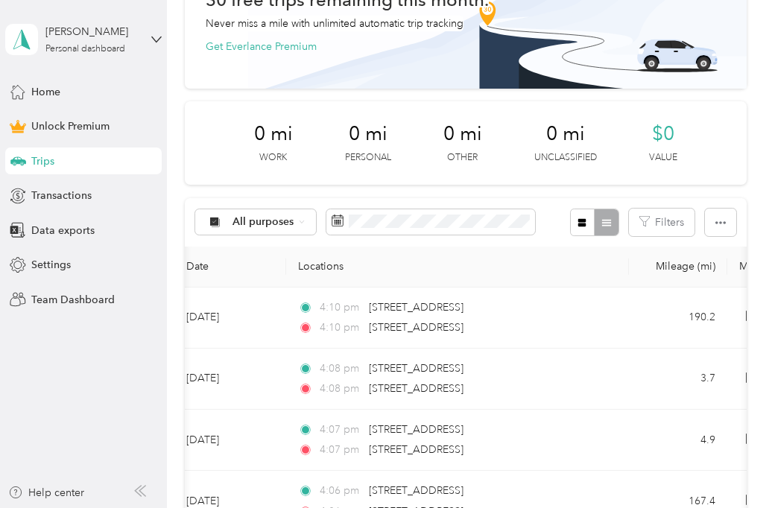
scroll to position [0, 0]
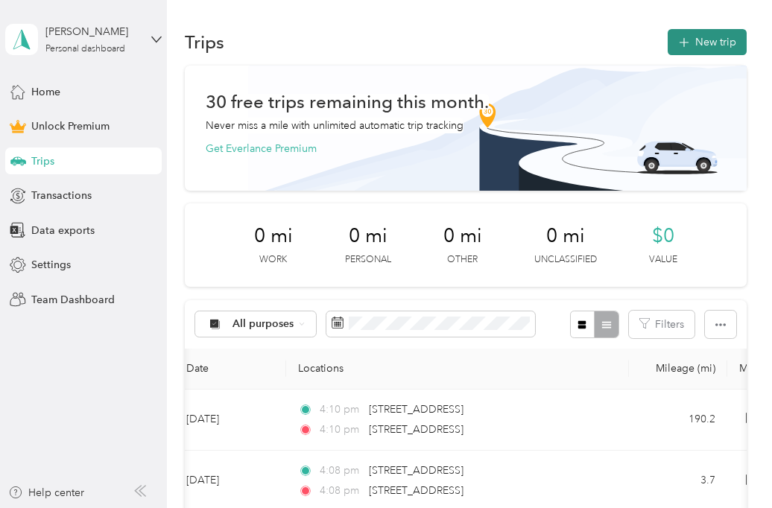
click at [705, 51] on button "New trip" at bounding box center [706, 42] width 79 height 26
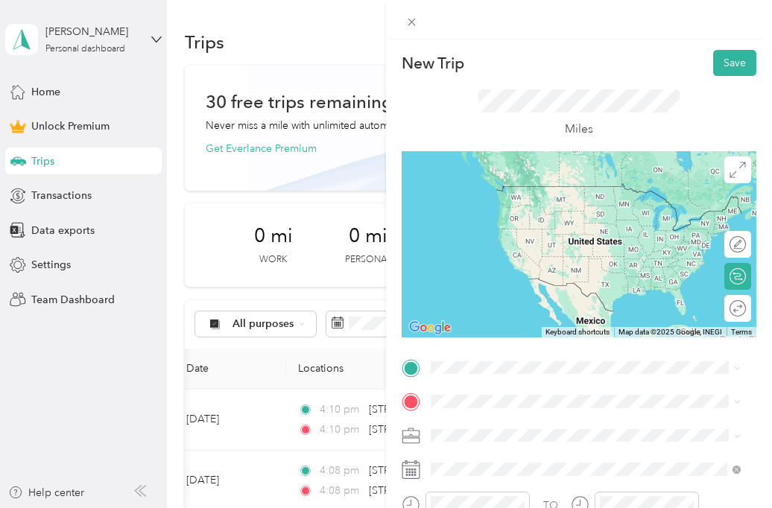
click at [533, 190] on span "320 Lafayette Road Hampton, New Hampshire 03842, United States" at bounding box center [533, 183] width 149 height 13
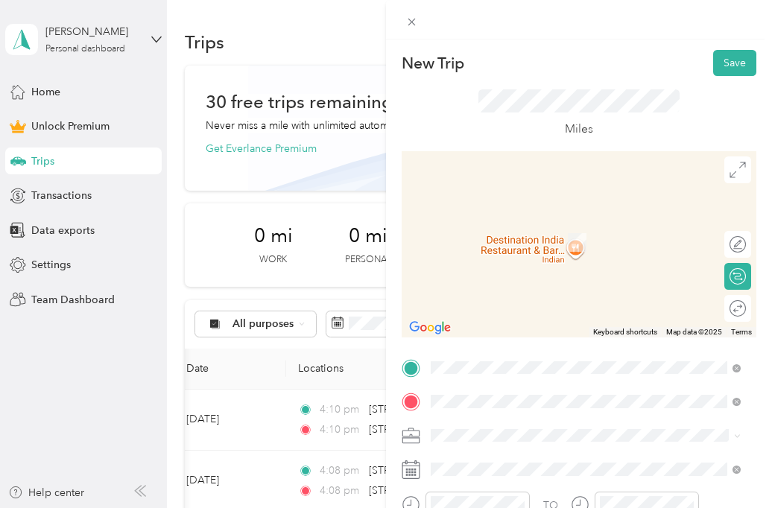
click at [548, 227] on span "280 Lafayette Road Hampton, New Hampshire 03842, United States" at bounding box center [533, 220] width 149 height 13
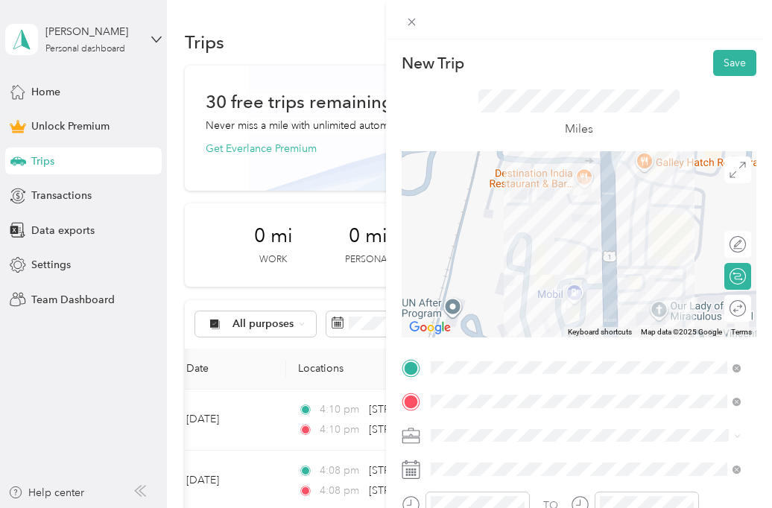
click at [536, 442] on span at bounding box center [590, 436] width 331 height 24
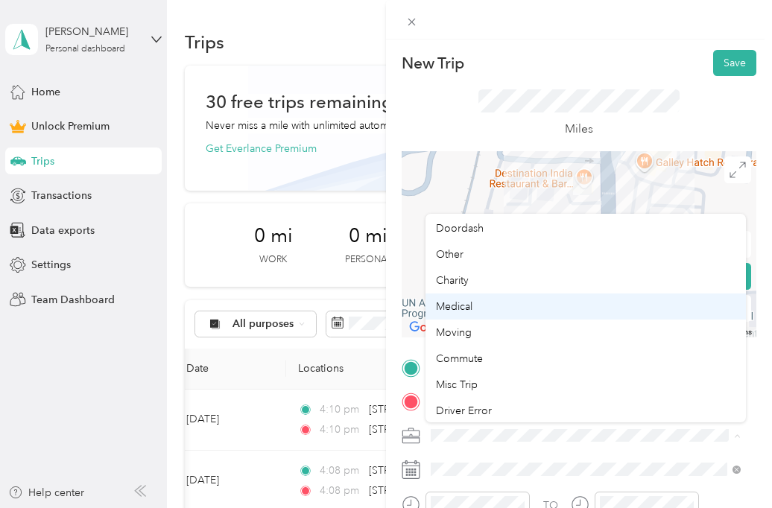
scroll to position [104, 0]
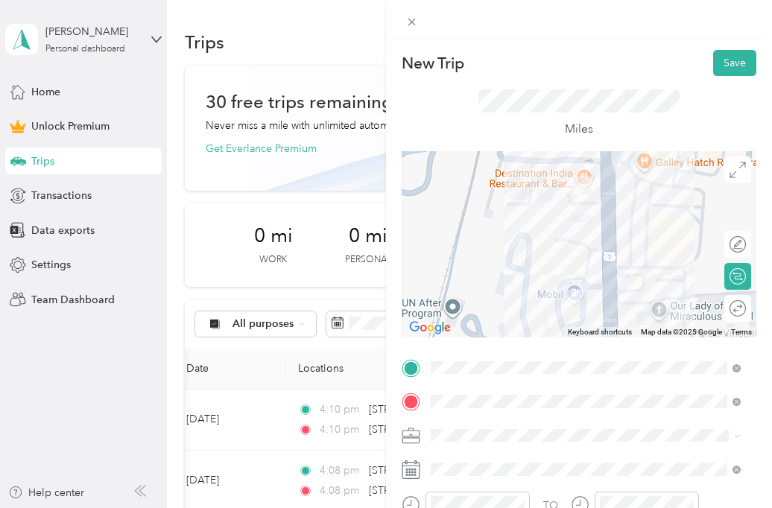
click at [483, 386] on li "Misc Trip" at bounding box center [585, 382] width 320 height 26
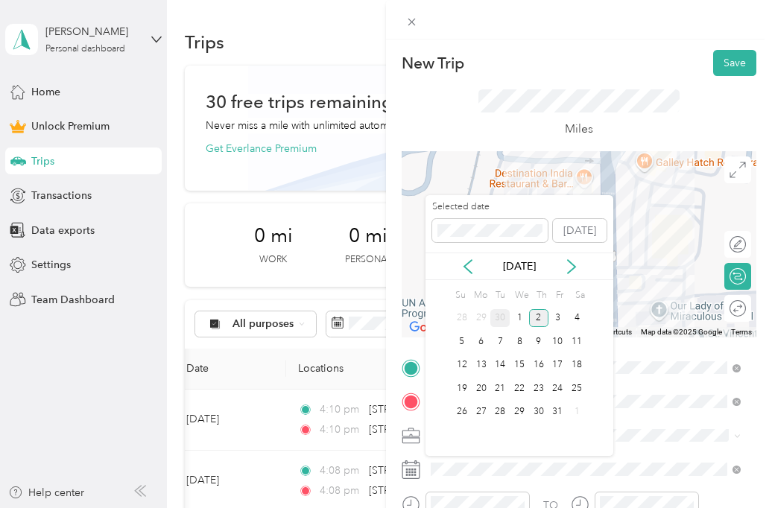
click at [496, 317] on div "30" at bounding box center [499, 318] width 19 height 19
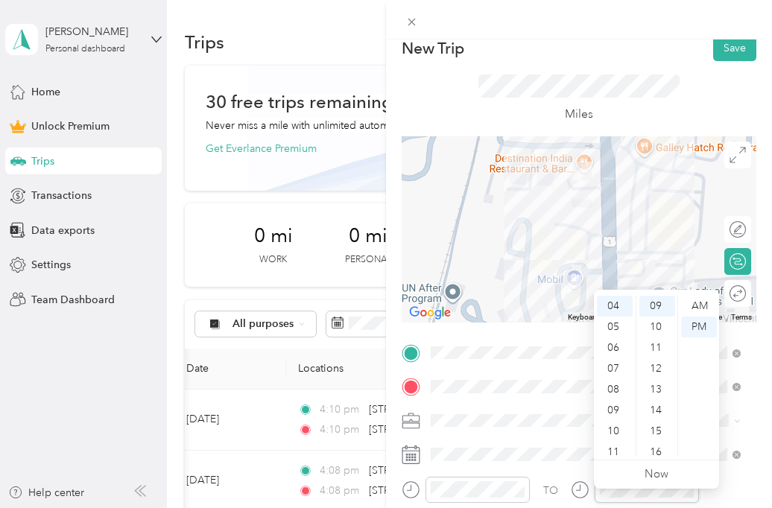
scroll to position [0, 0]
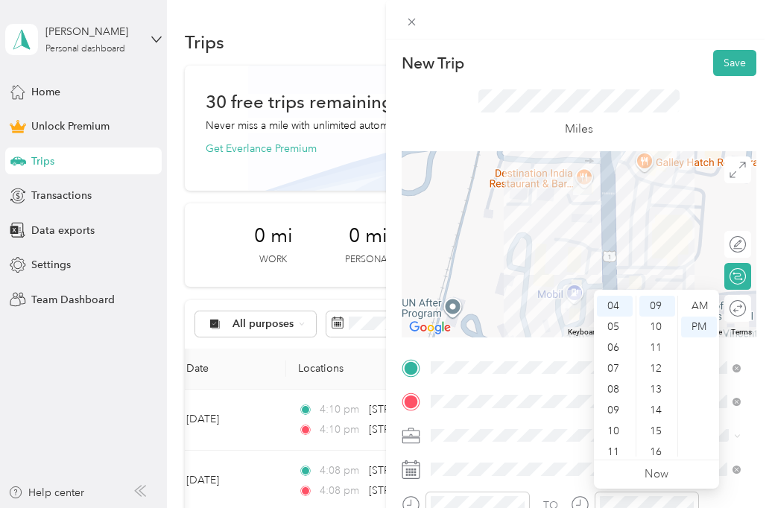
click at [677, 101] on div "Miles" at bounding box center [578, 113] width 355 height 75
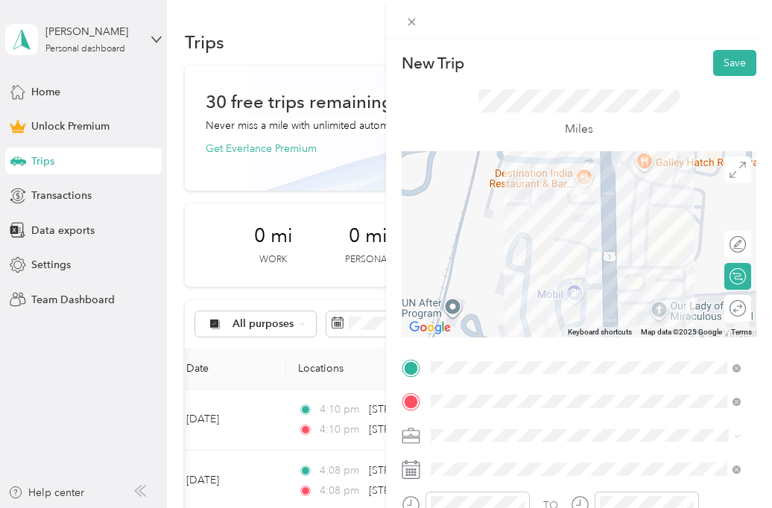
drag, startPoint x: 675, startPoint y: 101, endPoint x: 650, endPoint y: 88, distance: 28.7
click at [650, 88] on div "Miles" at bounding box center [578, 113] width 355 height 75
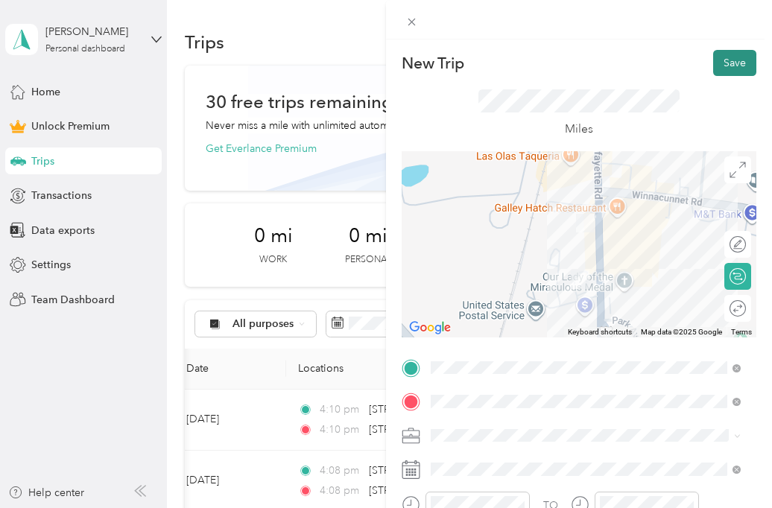
click at [713, 63] on button "Save" at bounding box center [734, 63] width 43 height 26
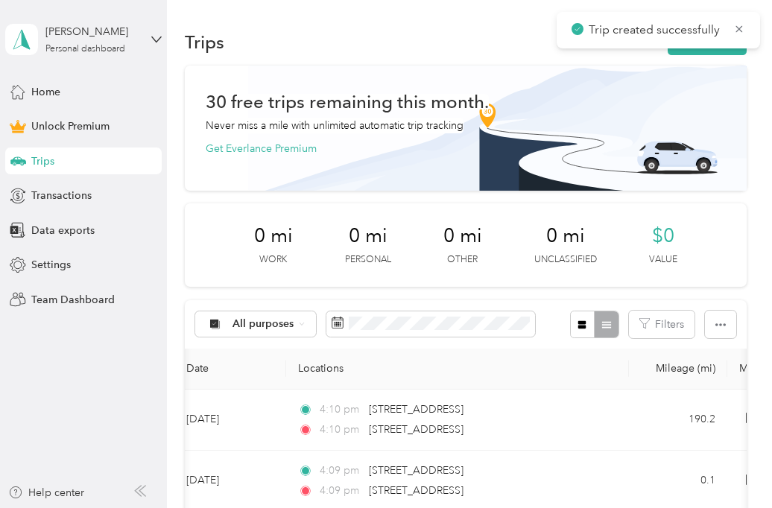
scroll to position [149, 0]
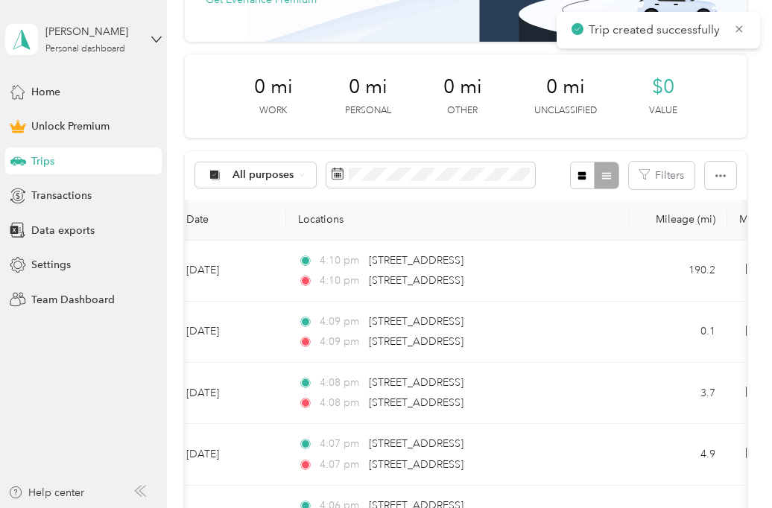
drag, startPoint x: 547, startPoint y: 183, endPoint x: 547, endPoint y: 167, distance: 16.4
click at [547, 167] on div "All purposes Filters" at bounding box center [465, 175] width 561 height 48
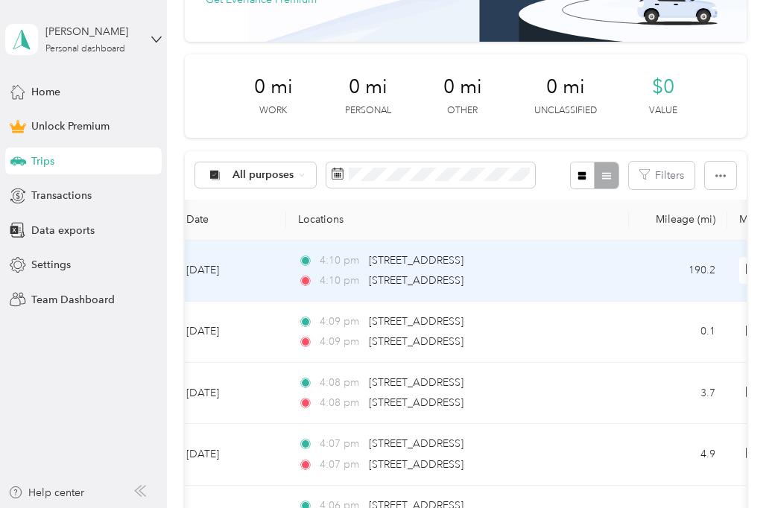
click at [528, 267] on div "4:10 pm 320 Lafayette Road, Hampton" at bounding box center [454, 261] width 313 height 16
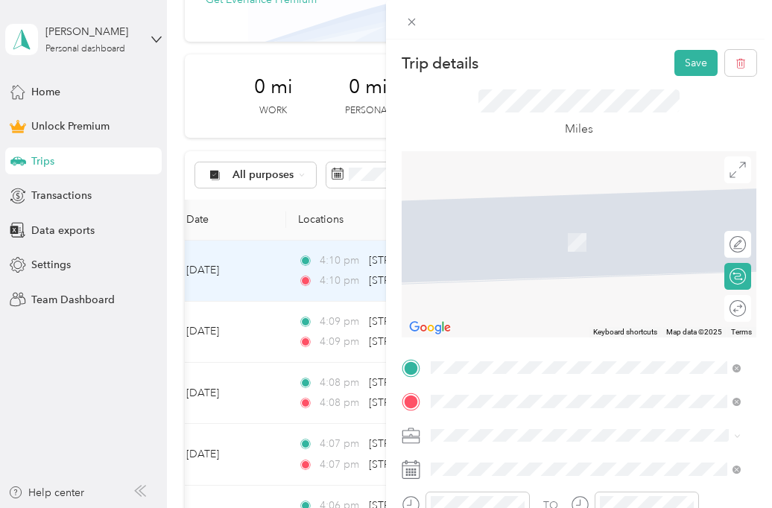
click at [526, 227] on span "313 Naugatuck Avenue Milford, Connecticut 06460, United States" at bounding box center [533, 220] width 149 height 13
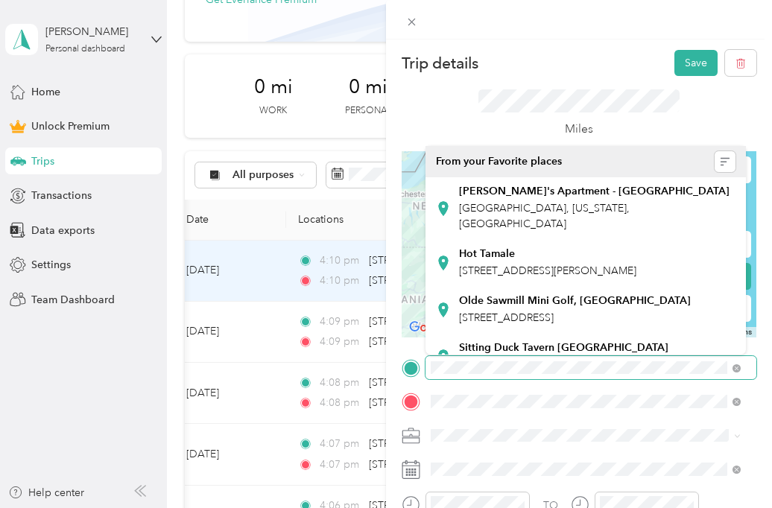
click at [411, 369] on div at bounding box center [578, 368] width 355 height 24
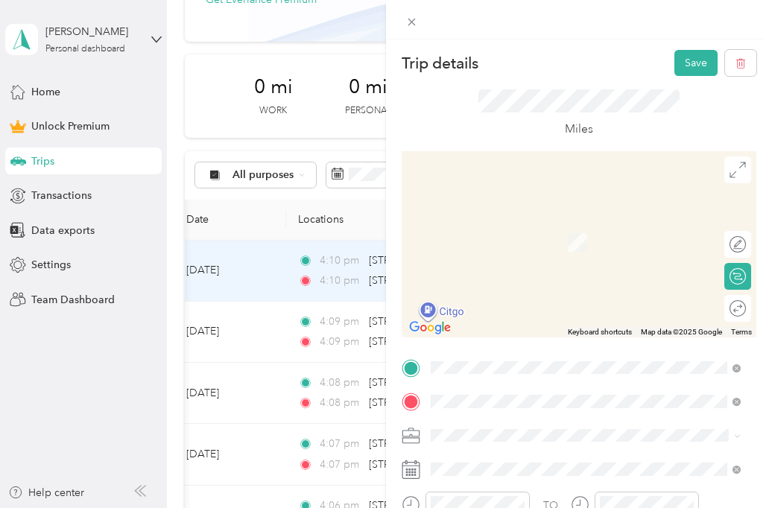
click at [533, 193] on span "280 Lafayette Road Hampton, New Hampshire 03842, United States" at bounding box center [533, 186] width 149 height 13
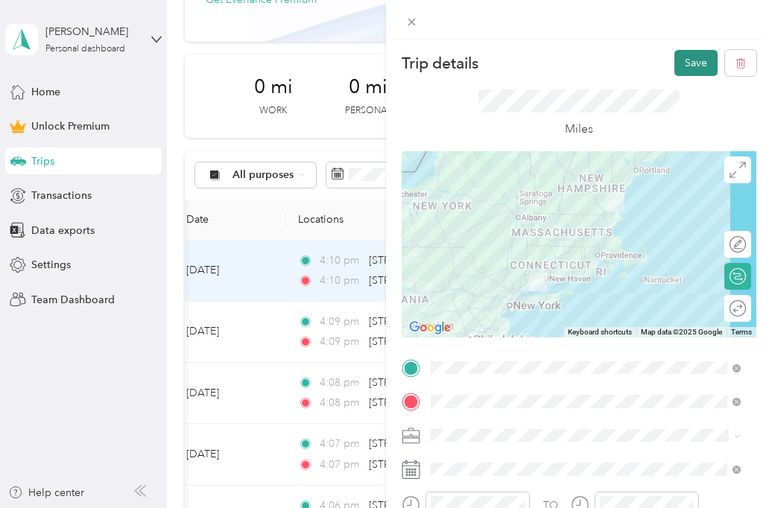
click at [685, 57] on button "Save" at bounding box center [695, 63] width 43 height 26
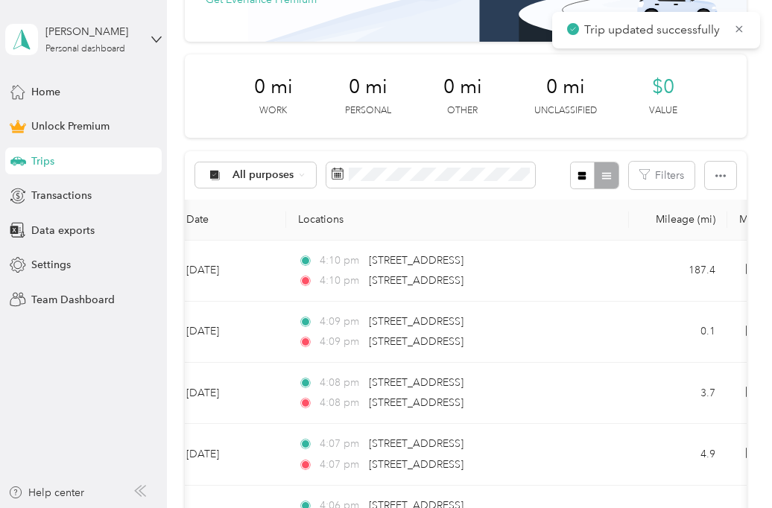
drag, startPoint x: 550, startPoint y: 158, endPoint x: 550, endPoint y: 138, distance: 20.1
click at [550, 138] on div "30 free trips remaining this month. Never miss a mile with unlimited automatic …" at bounding box center [465, 289] width 561 height 744
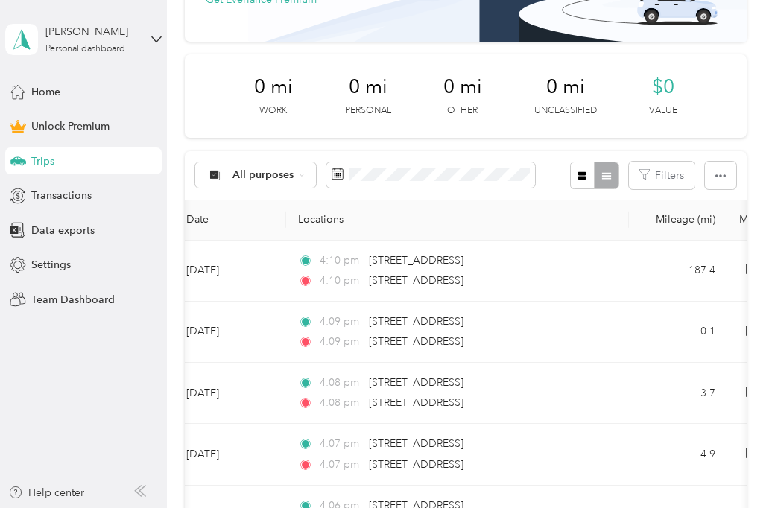
click at [548, 156] on div "All purposes Filters" at bounding box center [465, 175] width 561 height 48
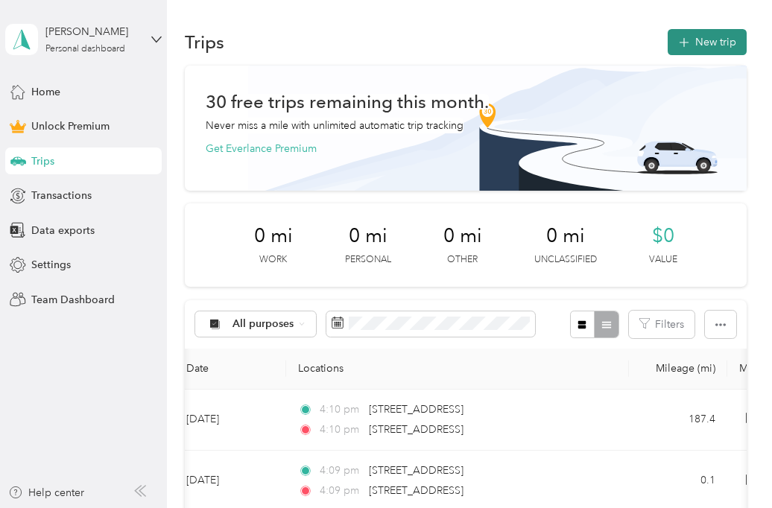
click at [691, 42] on button "New trip" at bounding box center [706, 42] width 79 height 26
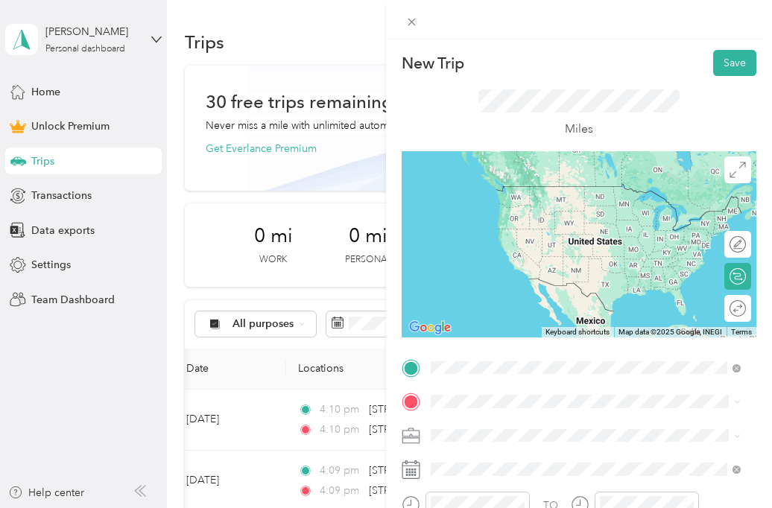
click at [532, 193] on span "313 Naugatuck Avenue Milford, Connecticut 06460, United States" at bounding box center [533, 186] width 149 height 13
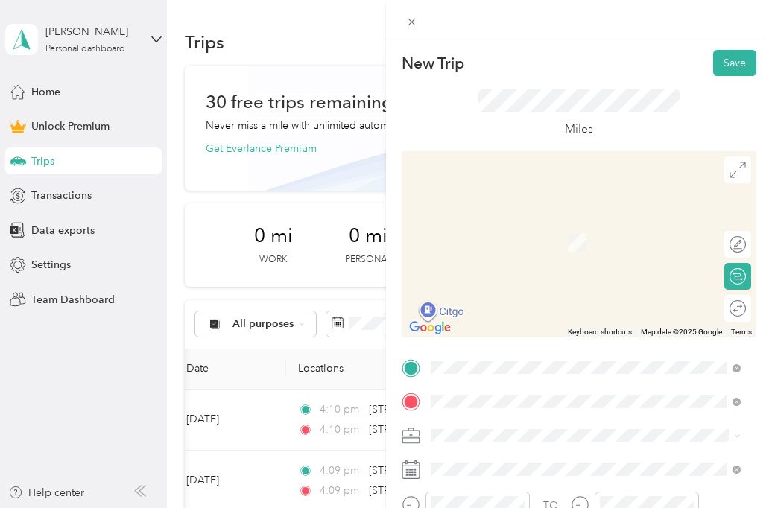
click at [534, 227] on span "53 Milford Point Road Milford, Connecticut 06460, United States" at bounding box center [533, 220] width 149 height 13
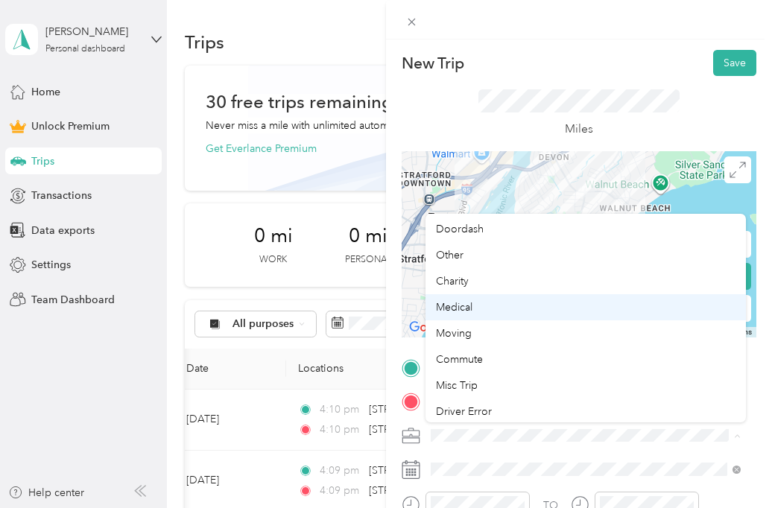
scroll to position [104, 0]
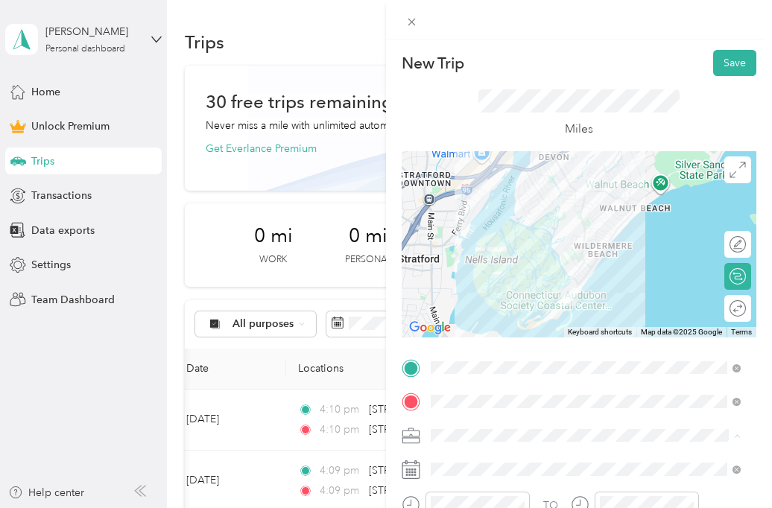
click at [501, 387] on div "Misc Trip" at bounding box center [585, 383] width 299 height 16
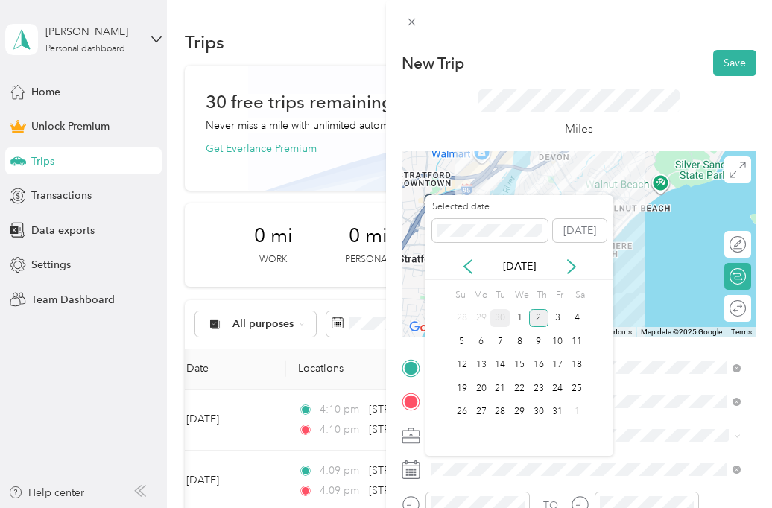
click at [501, 315] on div "30" at bounding box center [499, 318] width 19 height 19
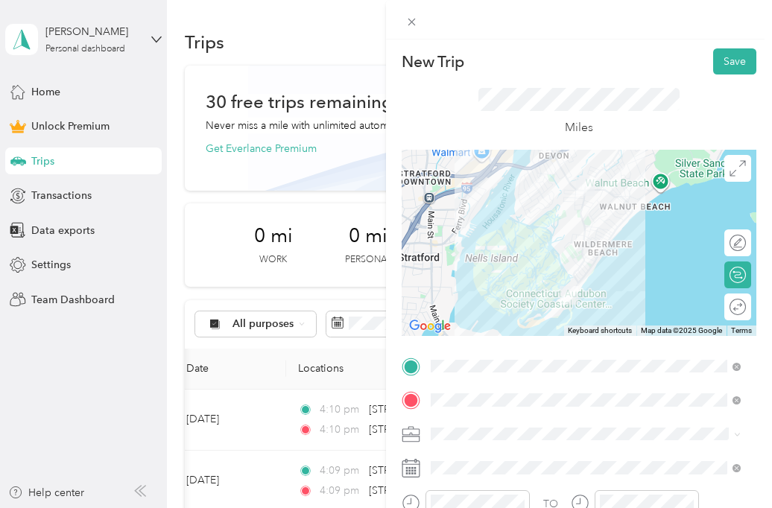
scroll to position [0, 0]
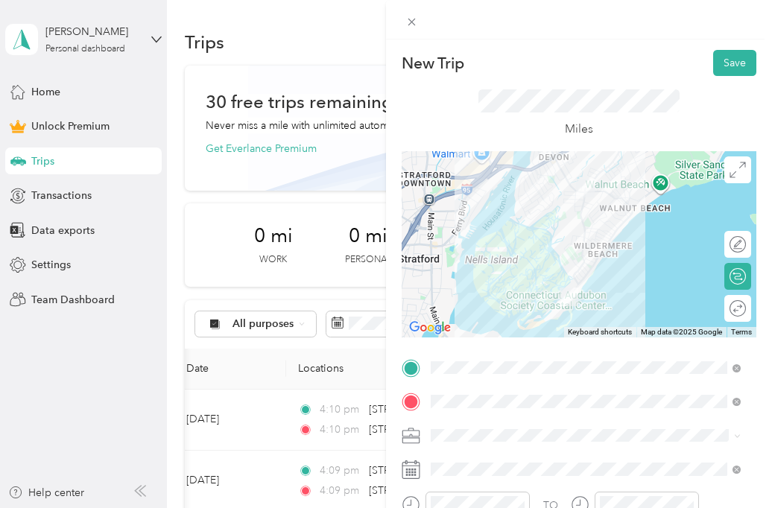
drag, startPoint x: 635, startPoint y: 87, endPoint x: 640, endPoint y: 80, distance: 8.7
click at [640, 80] on div "Miles" at bounding box center [578, 113] width 355 height 75
click at [715, 60] on button "Save" at bounding box center [734, 63] width 43 height 26
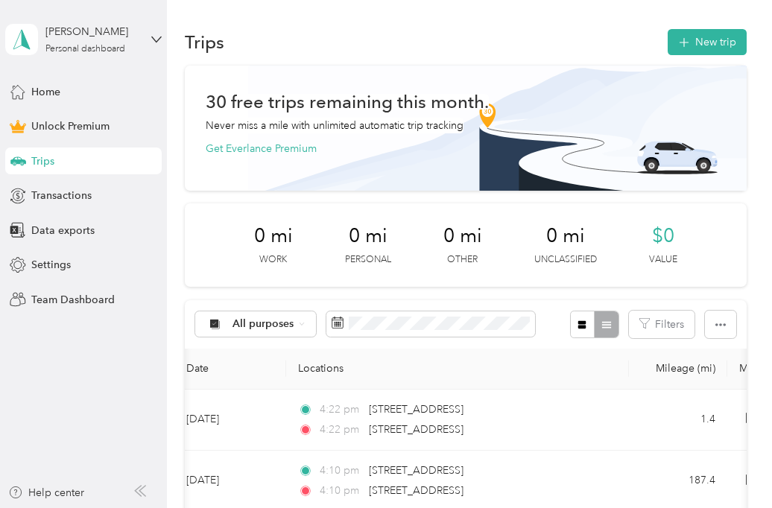
drag, startPoint x: 587, startPoint y: 28, endPoint x: 574, endPoint y: 25, distance: 13.2
click at [574, 25] on div "Trips New trip 30 free trips remaining this month. Never miss a mile with unlim…" at bounding box center [465, 501] width 597 height 1003
click at [574, 24] on div "Trips New trip 30 free trips remaining this month. Never miss a mile with unlim…" at bounding box center [465, 501] width 597 height 1003
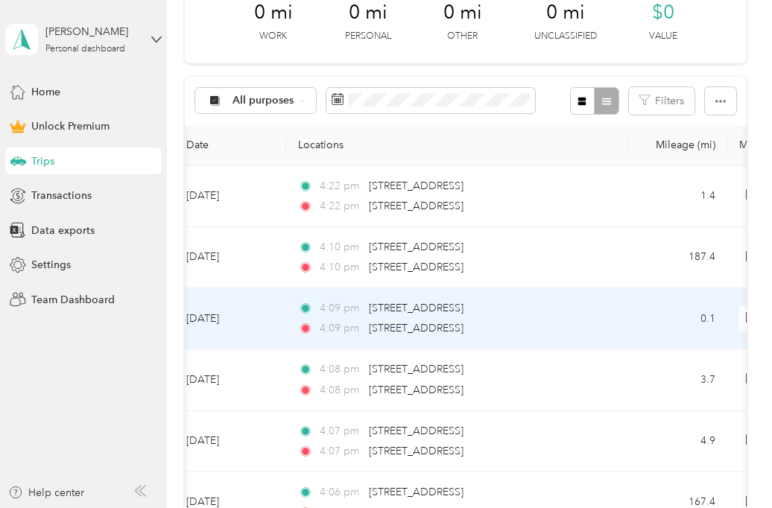
scroll to position [149, 0]
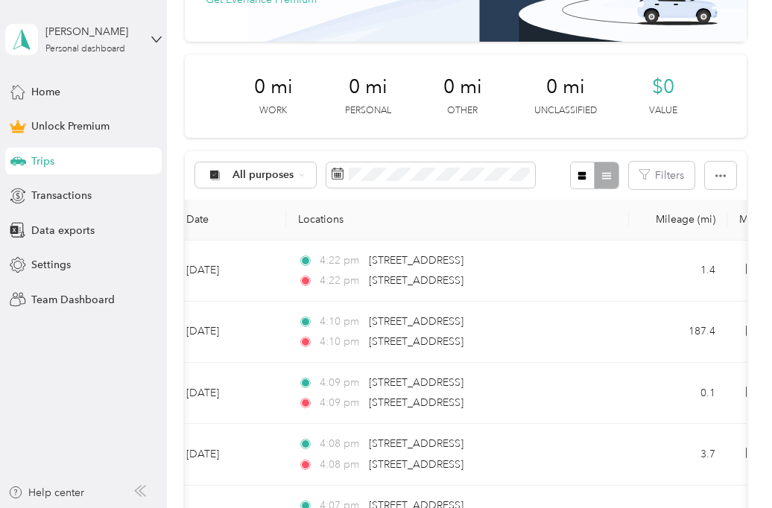
drag, startPoint x: 566, startPoint y: 200, endPoint x: 548, endPoint y: 193, distance: 19.4
click at [544, 189] on div "All purposes Filters" at bounding box center [465, 175] width 561 height 48
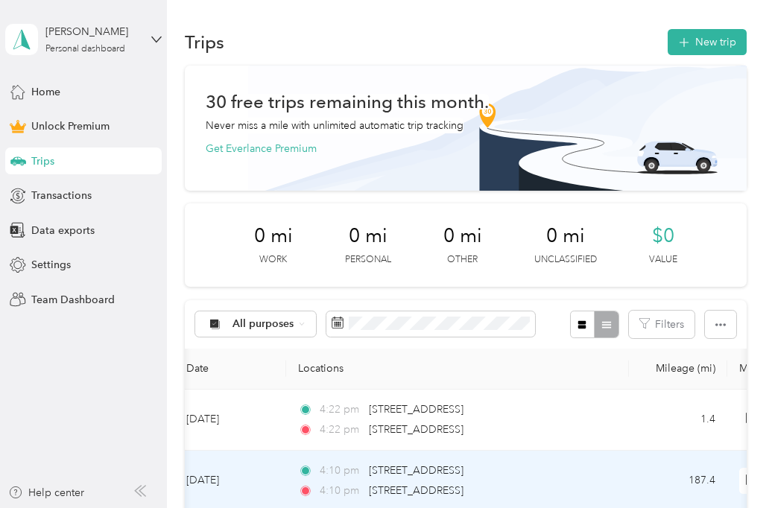
scroll to position [0, 0]
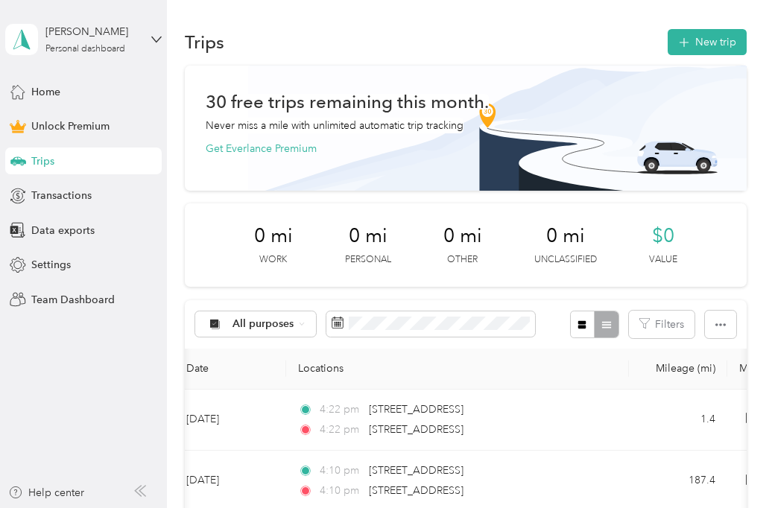
drag, startPoint x: 567, startPoint y: 31, endPoint x: 558, endPoint y: 28, distance: 9.2
click at [553, 24] on div "Trips New trip 30 free trips remaining this month. Never miss a mile with unlim…" at bounding box center [465, 501] width 597 height 1003
drag, startPoint x: 546, startPoint y: 45, endPoint x: 539, endPoint y: 43, distance: 7.6
drag, startPoint x: 539, startPoint y: 43, endPoint x: 524, endPoint y: 36, distance: 16.7
click at [524, 36] on div "Trips New trip" at bounding box center [465, 41] width 561 height 31
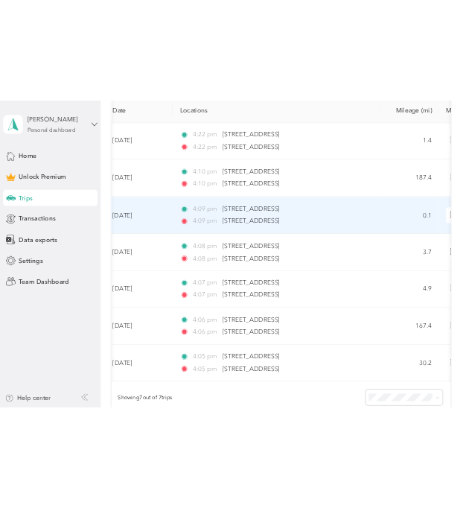
scroll to position [279, 0]
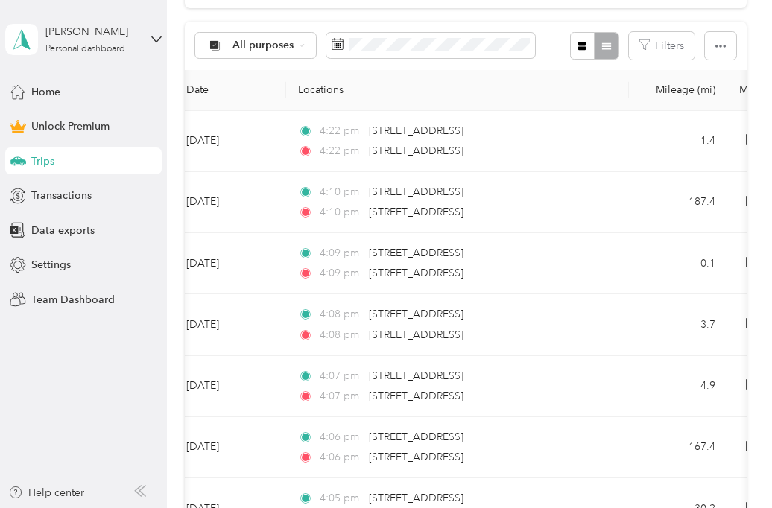
drag, startPoint x: 549, startPoint y: 70, endPoint x: 548, endPoint y: 54, distance: 15.7
drag, startPoint x: 548, startPoint y: 54, endPoint x: 547, endPoint y: 41, distance: 13.4
click at [547, 41] on div "All purposes Filters" at bounding box center [465, 46] width 561 height 48
drag, startPoint x: 545, startPoint y: 35, endPoint x: 543, endPoint y: 24, distance: 11.4
click at [543, 24] on div "All purposes Filters" at bounding box center [465, 46] width 561 height 48
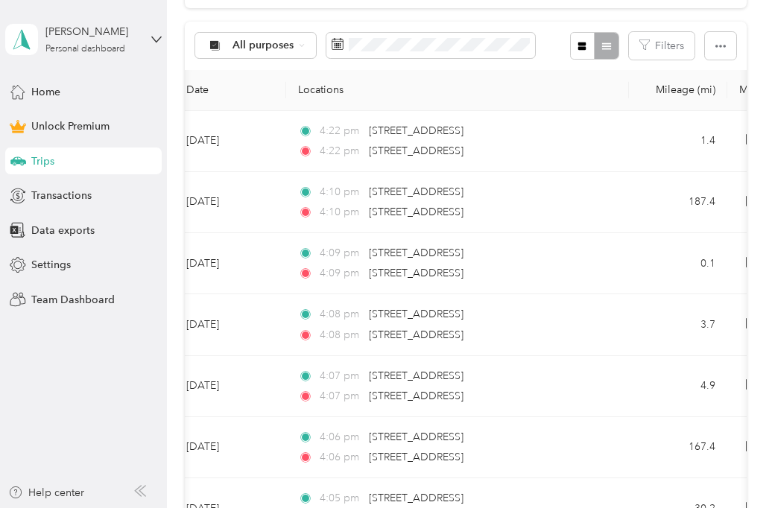
click at [52, 397] on aside "Patrick McNamara Personal dashboard Home Unlock Premium Trips Transactions Data…" at bounding box center [83, 254] width 167 height 508
drag, startPoint x: 89, startPoint y: 372, endPoint x: 67, endPoint y: 369, distance: 22.5
click at [67, 369] on aside "Patrick McNamara Personal dashboard Home Unlock Premium Trips Transactions Data…" at bounding box center [83, 254] width 167 height 508
drag, startPoint x: 90, startPoint y: 369, endPoint x: 72, endPoint y: 367, distance: 18.8
click at [72, 367] on aside "Patrick McNamara Personal dashboard Home Unlock Premium Trips Transactions Data…" at bounding box center [83, 254] width 167 height 508
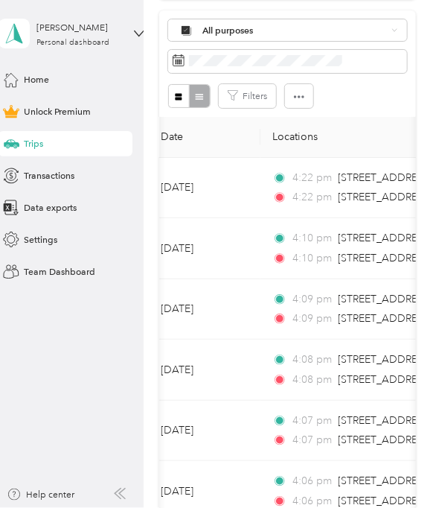
scroll to position [334, 0]
click at [43, 378] on aside "Patrick McNamara Personal dashboard Home Unlock Premium Trips Transactions Data…" at bounding box center [72, 254] width 144 height 508
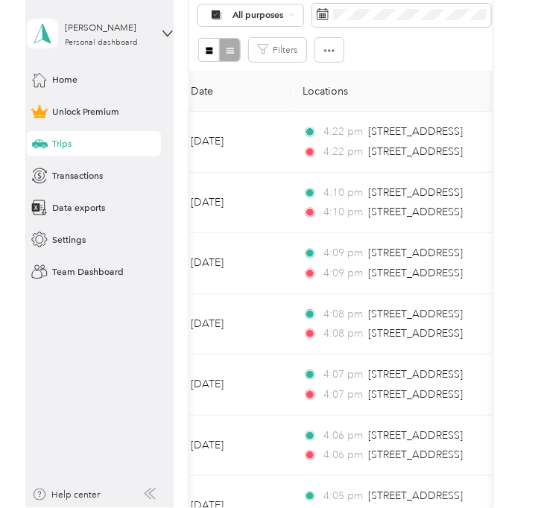
scroll to position [205, 0]
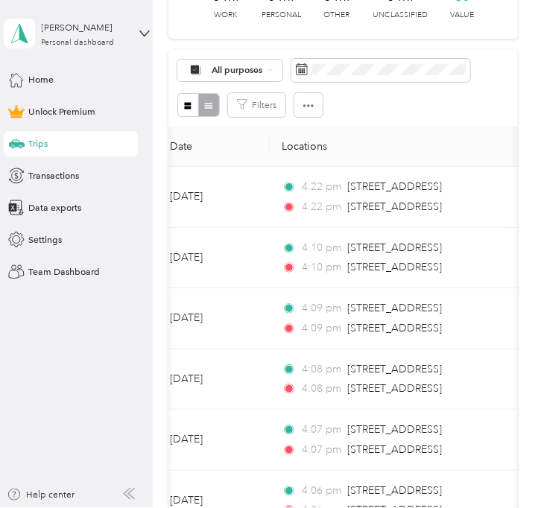
click at [370, 107] on div "Filters" at bounding box center [342, 105] width 331 height 24
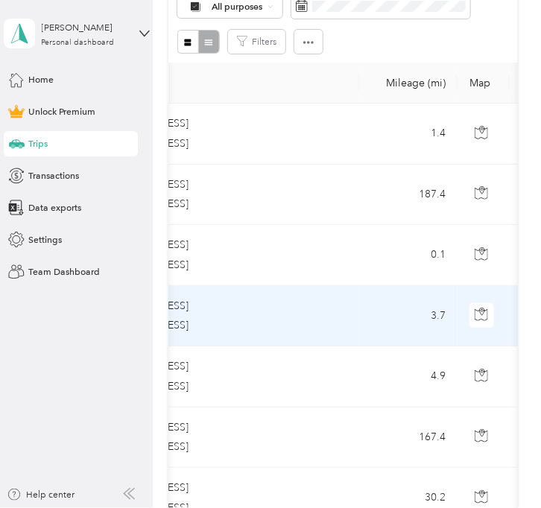
scroll to position [267, 0]
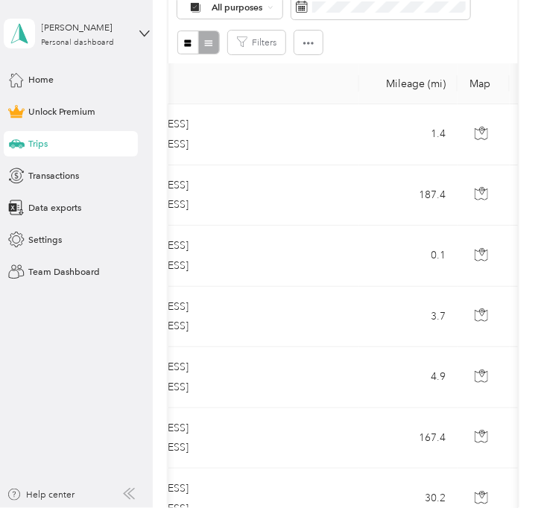
click at [405, 36] on div "Filters" at bounding box center [342, 43] width 331 height 24
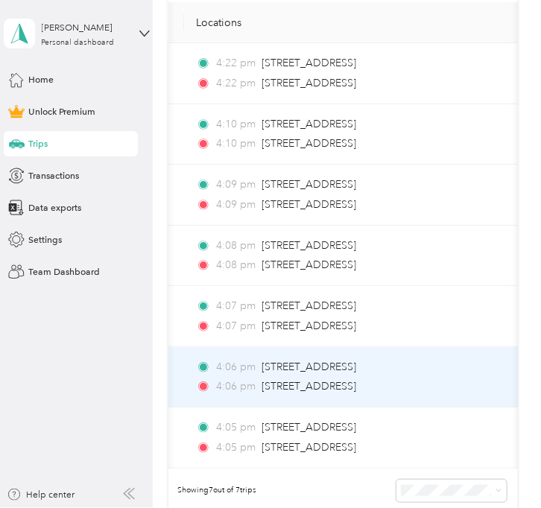
scroll to position [328, 0]
